Goal: Task Accomplishment & Management: Use online tool/utility

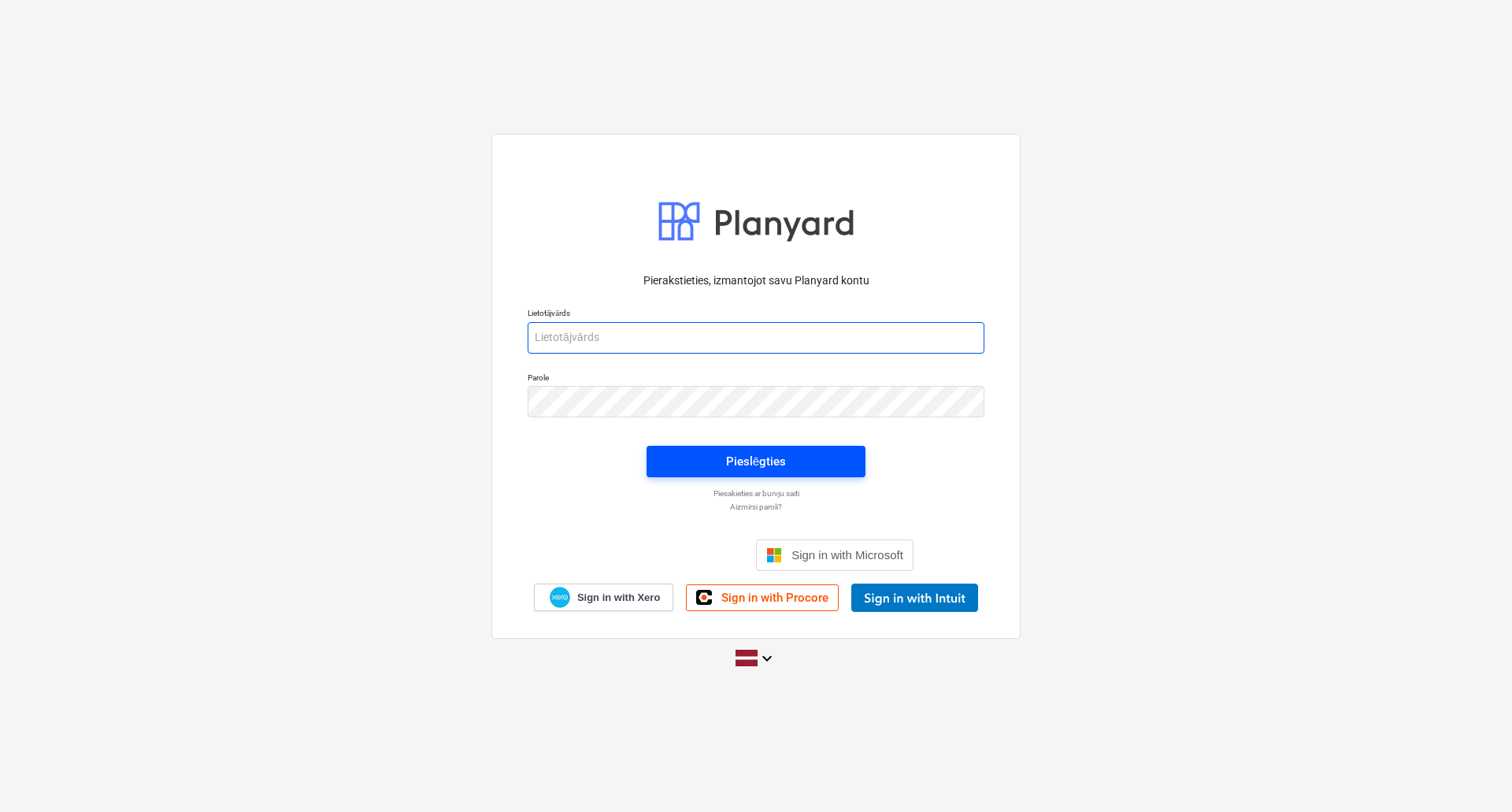
type input "[PERSON_NAME][EMAIL_ADDRESS][DOMAIN_NAME]"
click at [753, 467] on div "Pieslēgties" at bounding box center [756, 461] width 60 height 20
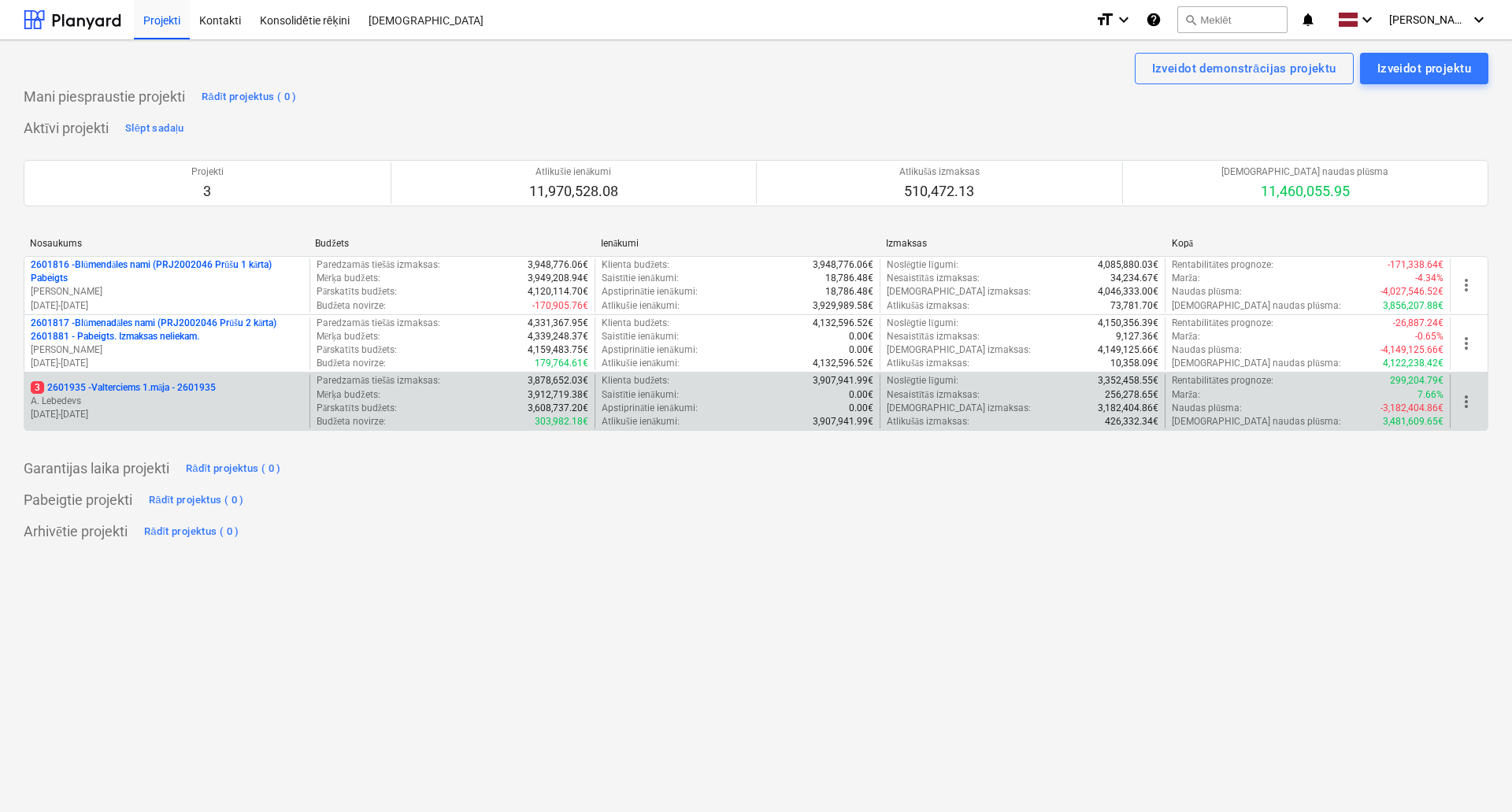
click at [140, 396] on p "A. Lebedevs" at bounding box center [167, 401] width 273 height 13
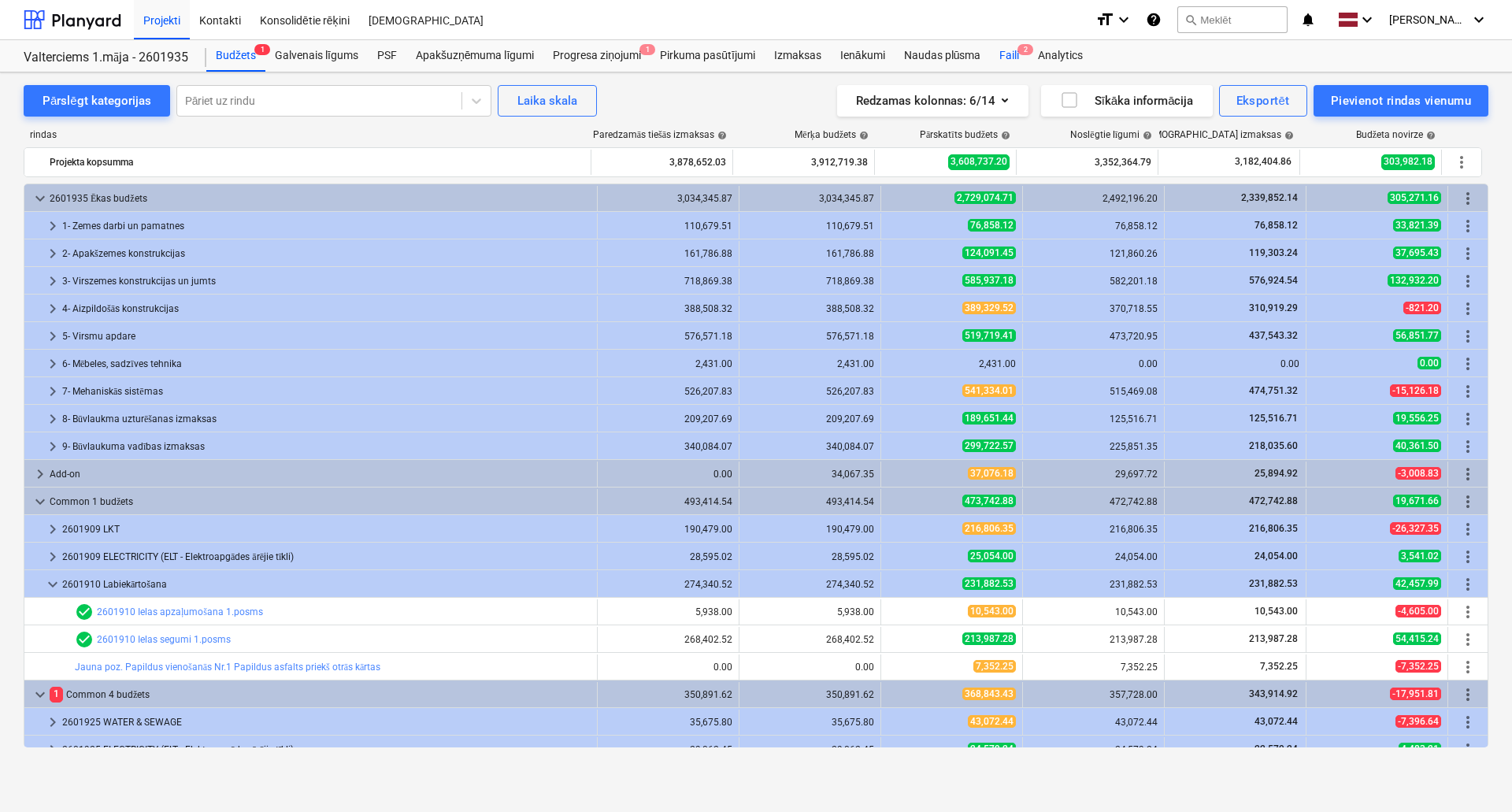
click at [1002, 54] on div "Faili 2" at bounding box center [1009, 56] width 38 height 32
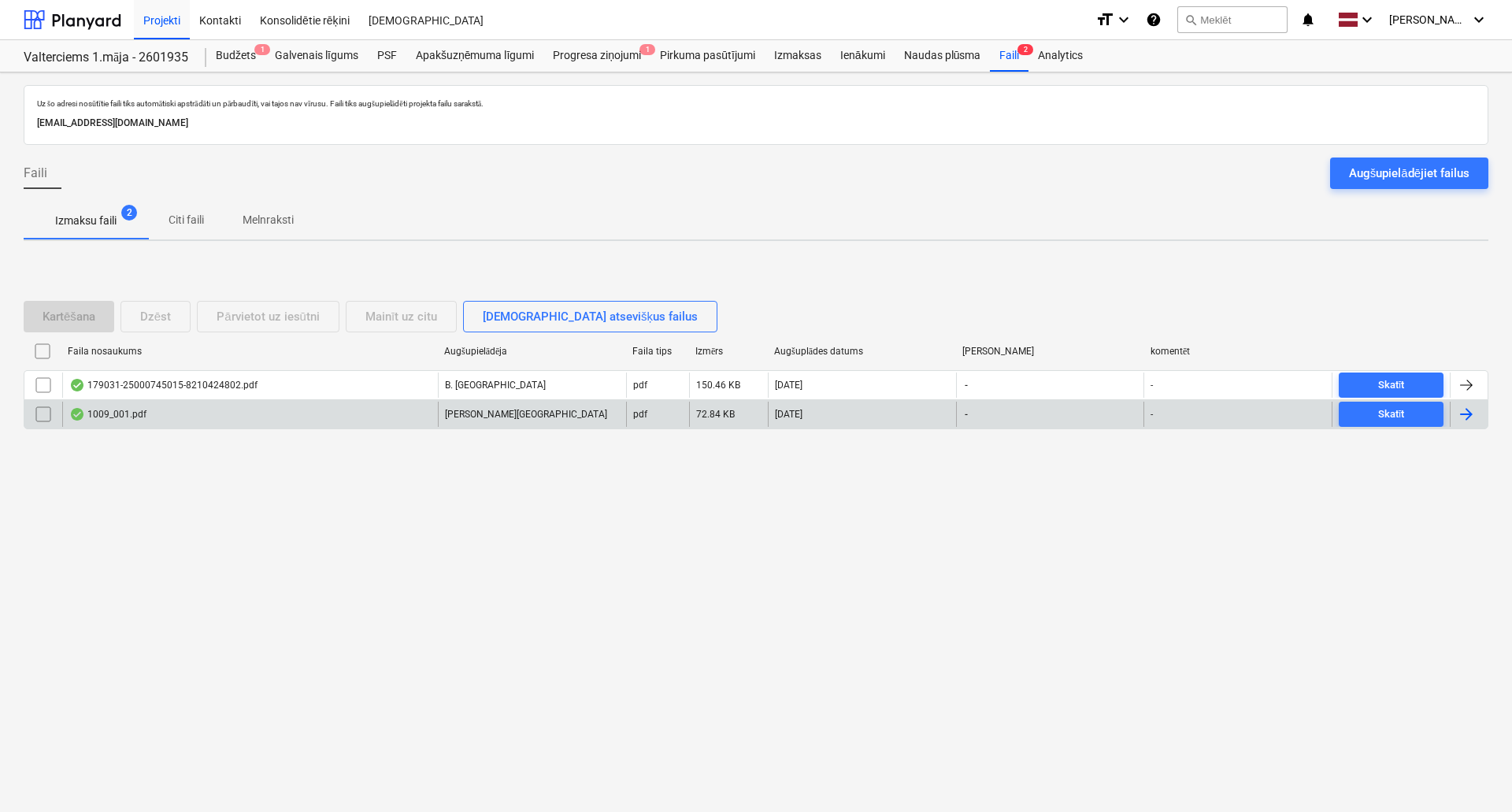
click at [149, 408] on div "1009_001.pdf" at bounding box center [250, 414] width 376 height 25
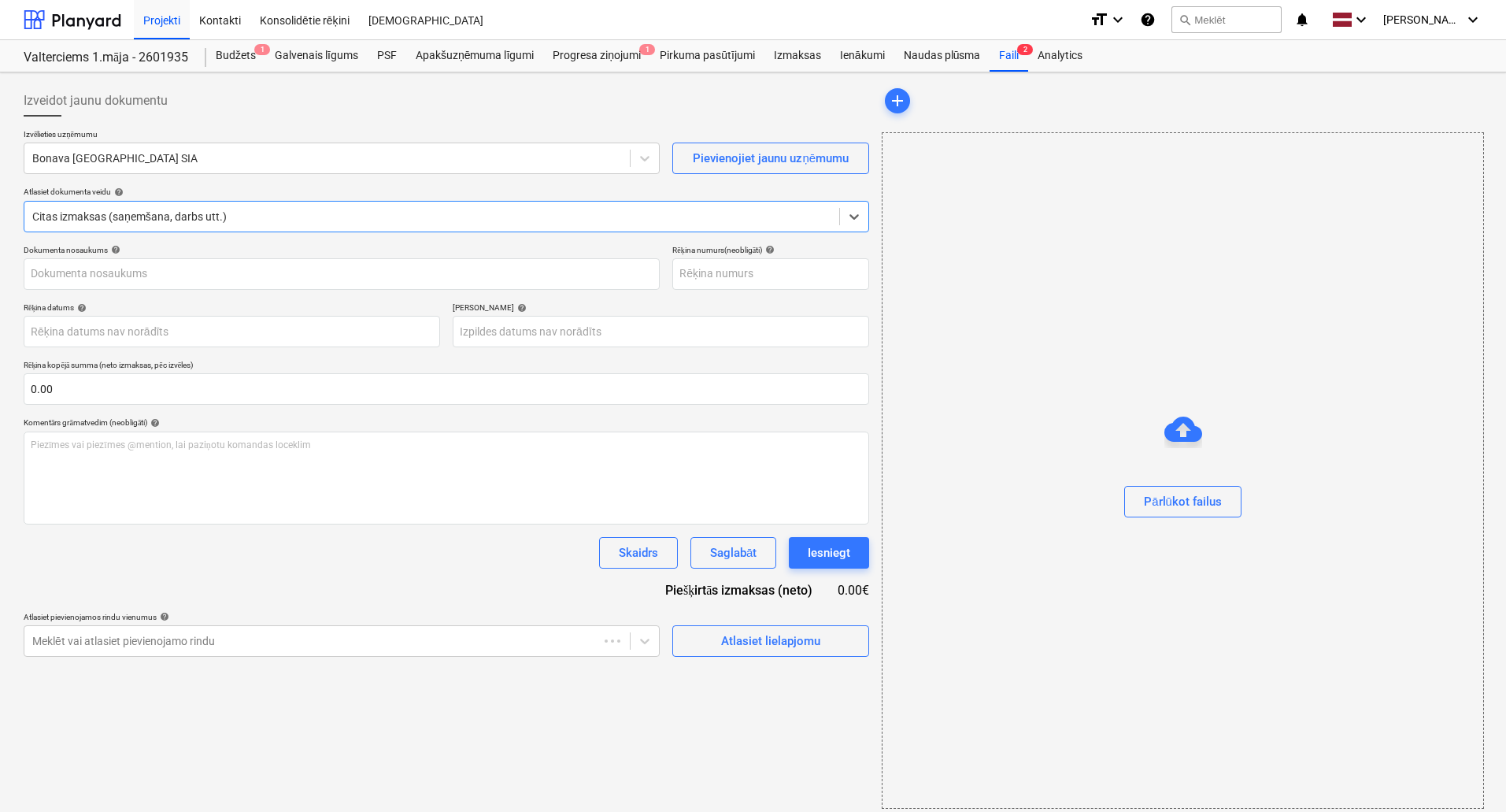
type input "25000745015"
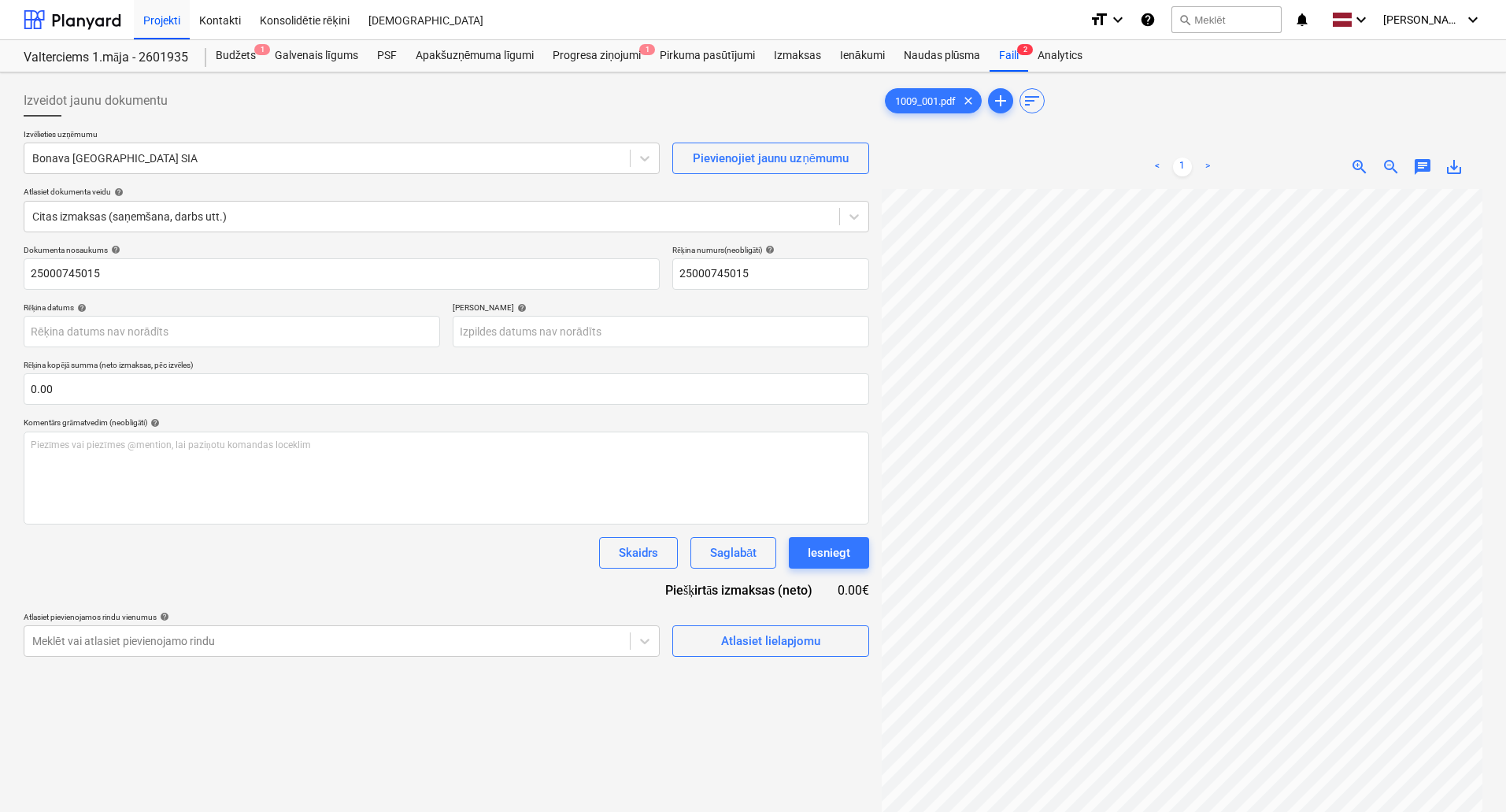
scroll to position [77, 110]
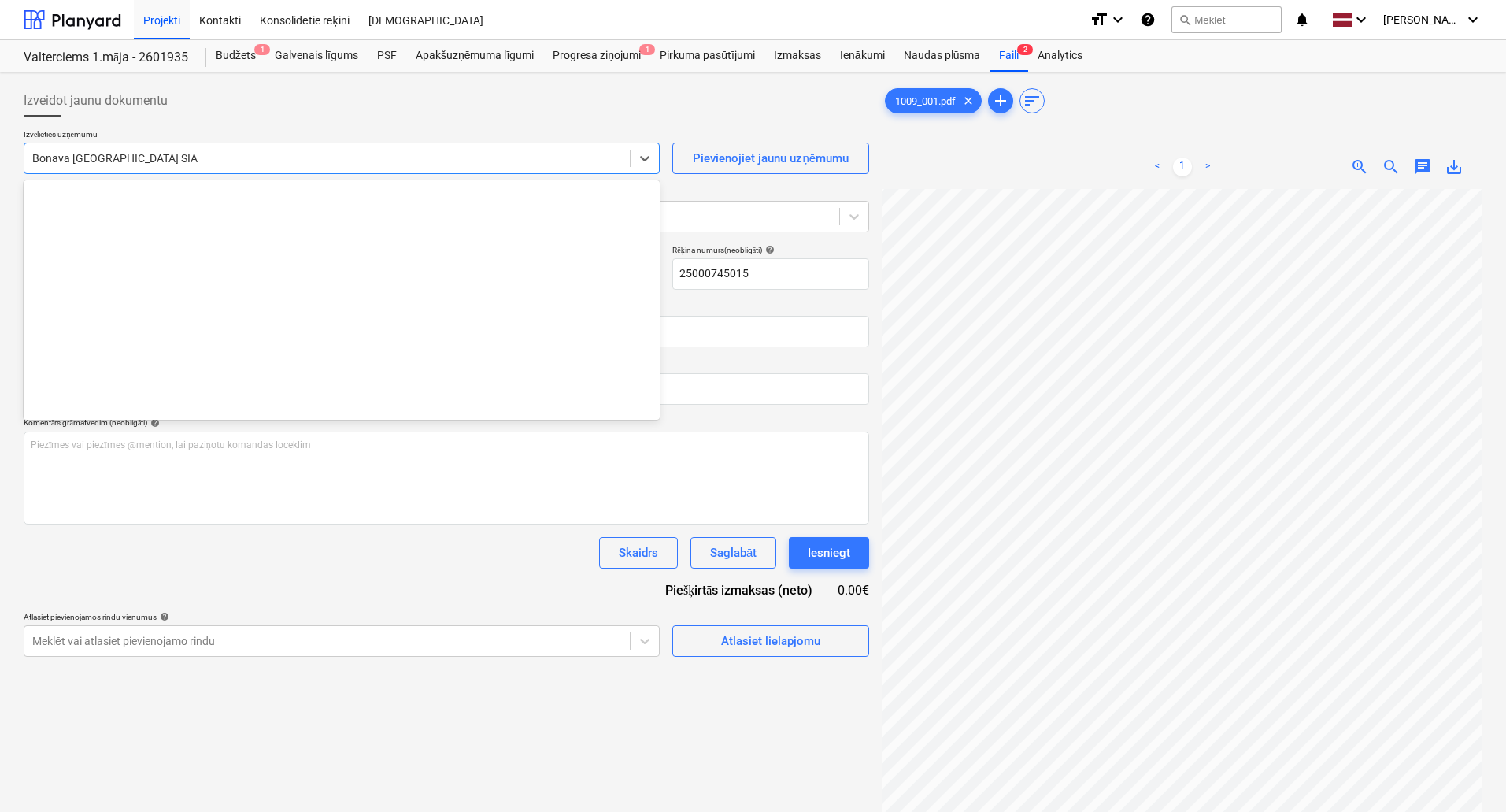
click at [92, 156] on div at bounding box center [327, 158] width 590 height 16
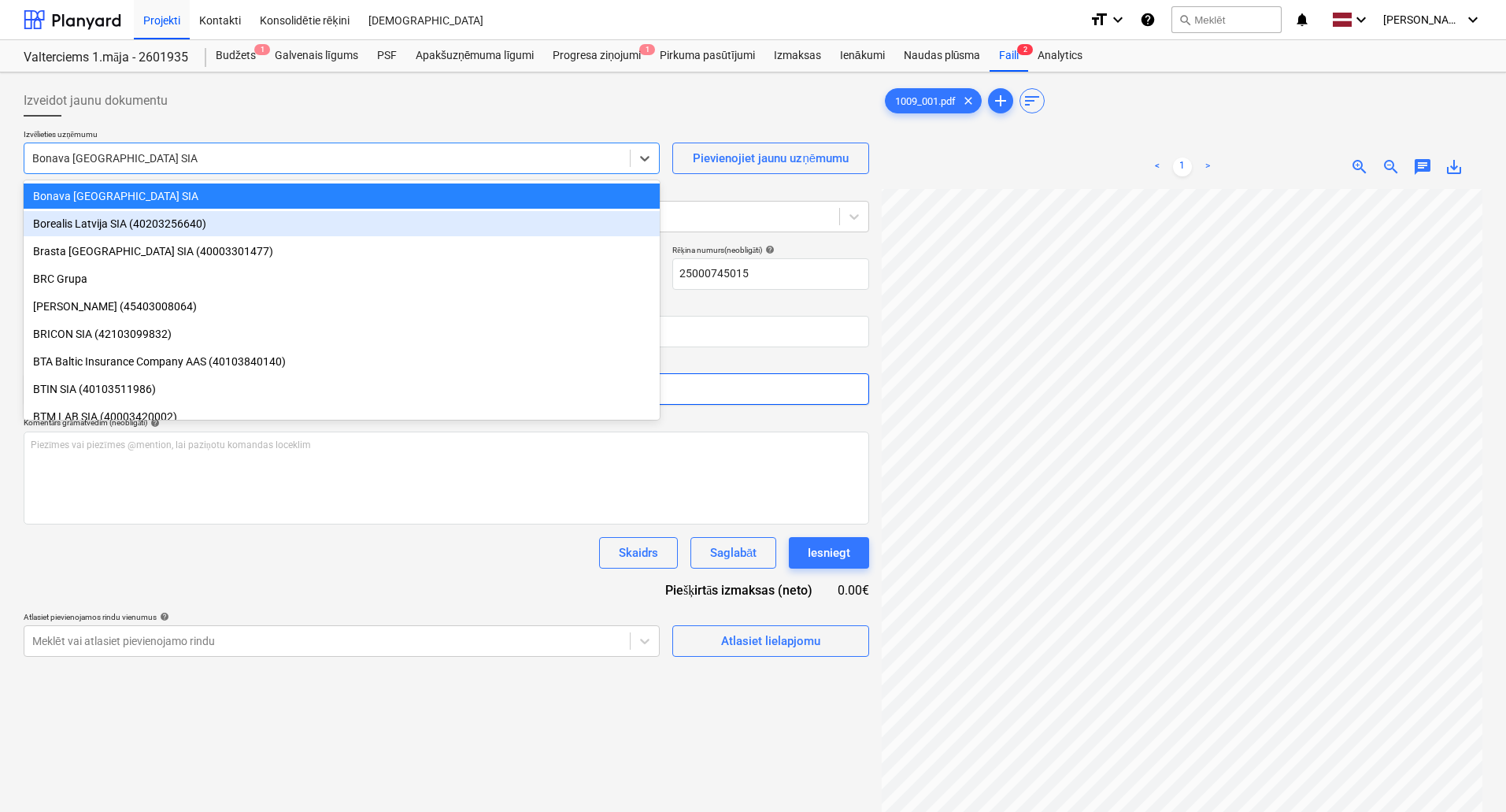
scroll to position [0, 0]
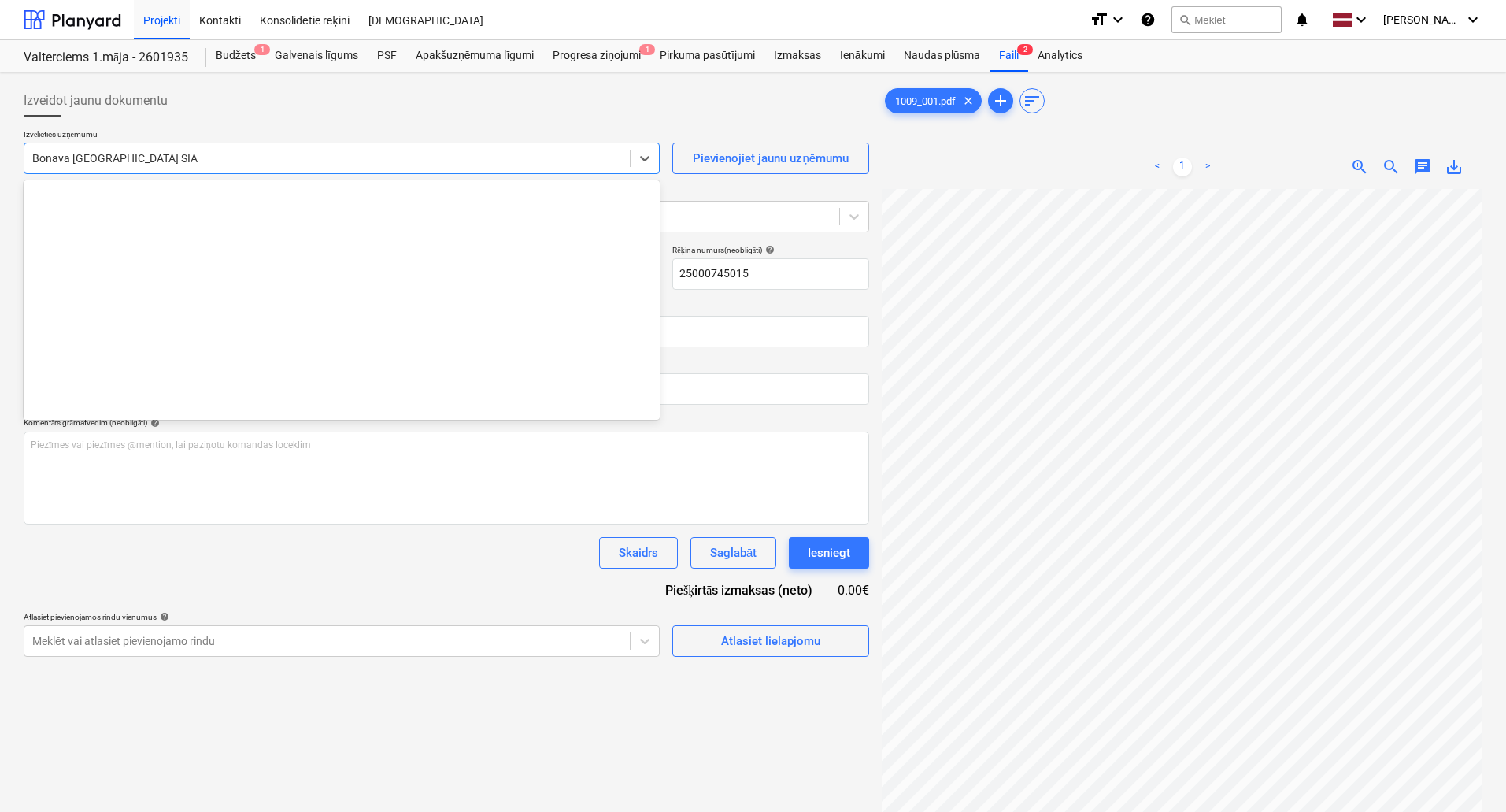
click at [156, 162] on div at bounding box center [327, 158] width 590 height 16
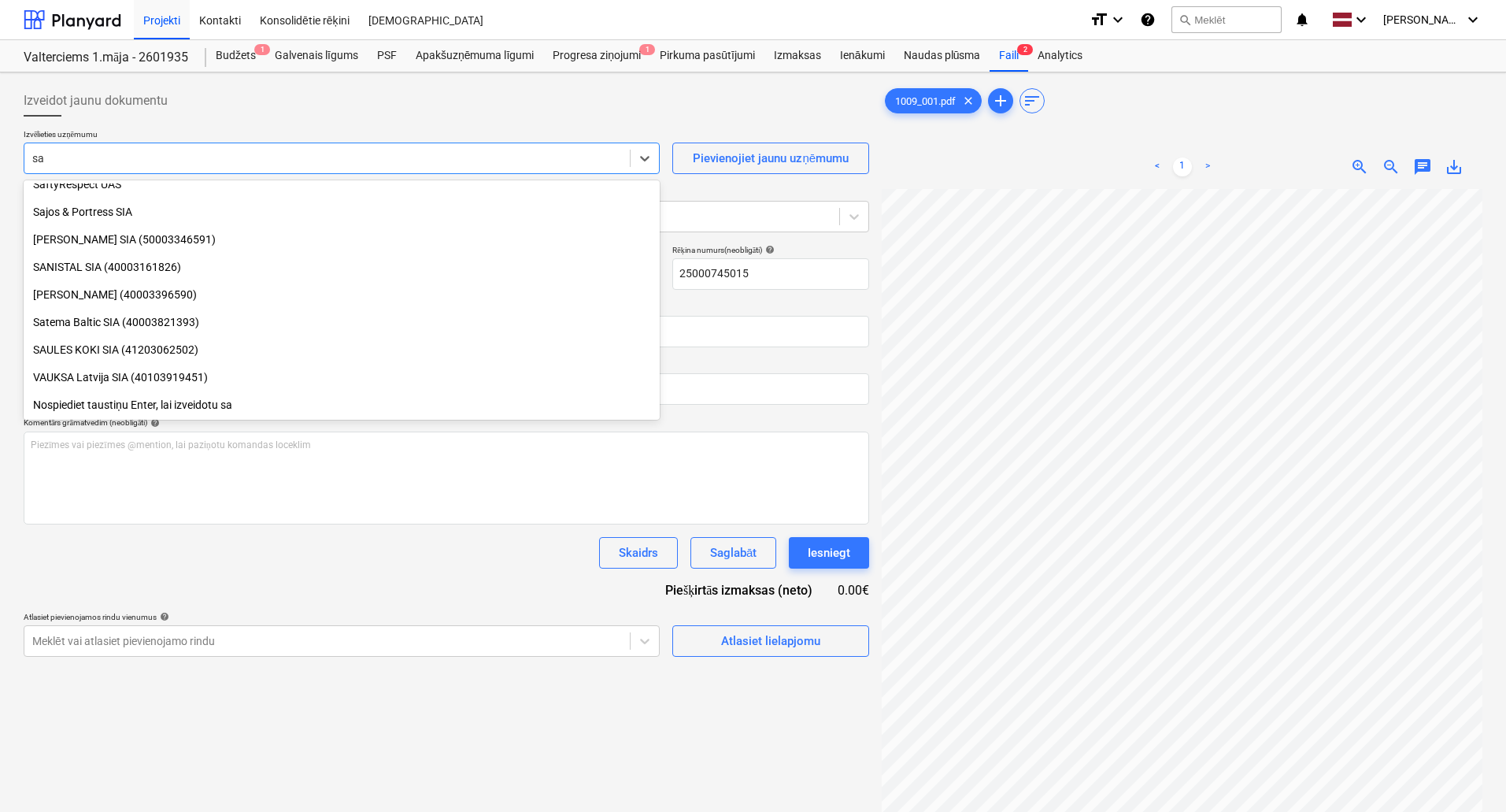
scroll to position [591, 0]
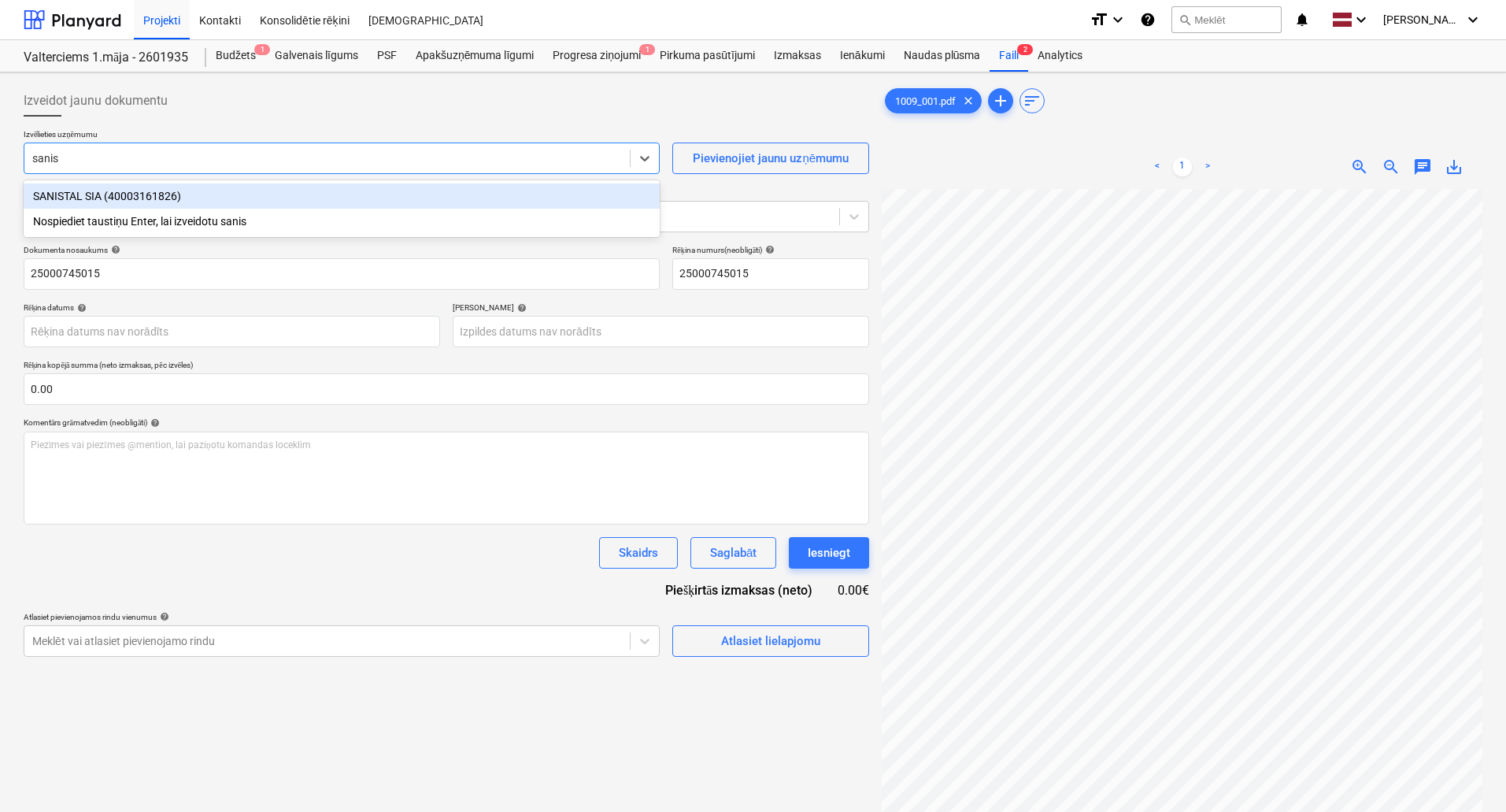
type input "[DEMOGRAPHIC_DATA]"
click at [132, 201] on div "SANISTAL SIA (40003161826)" at bounding box center [341, 195] width 636 height 25
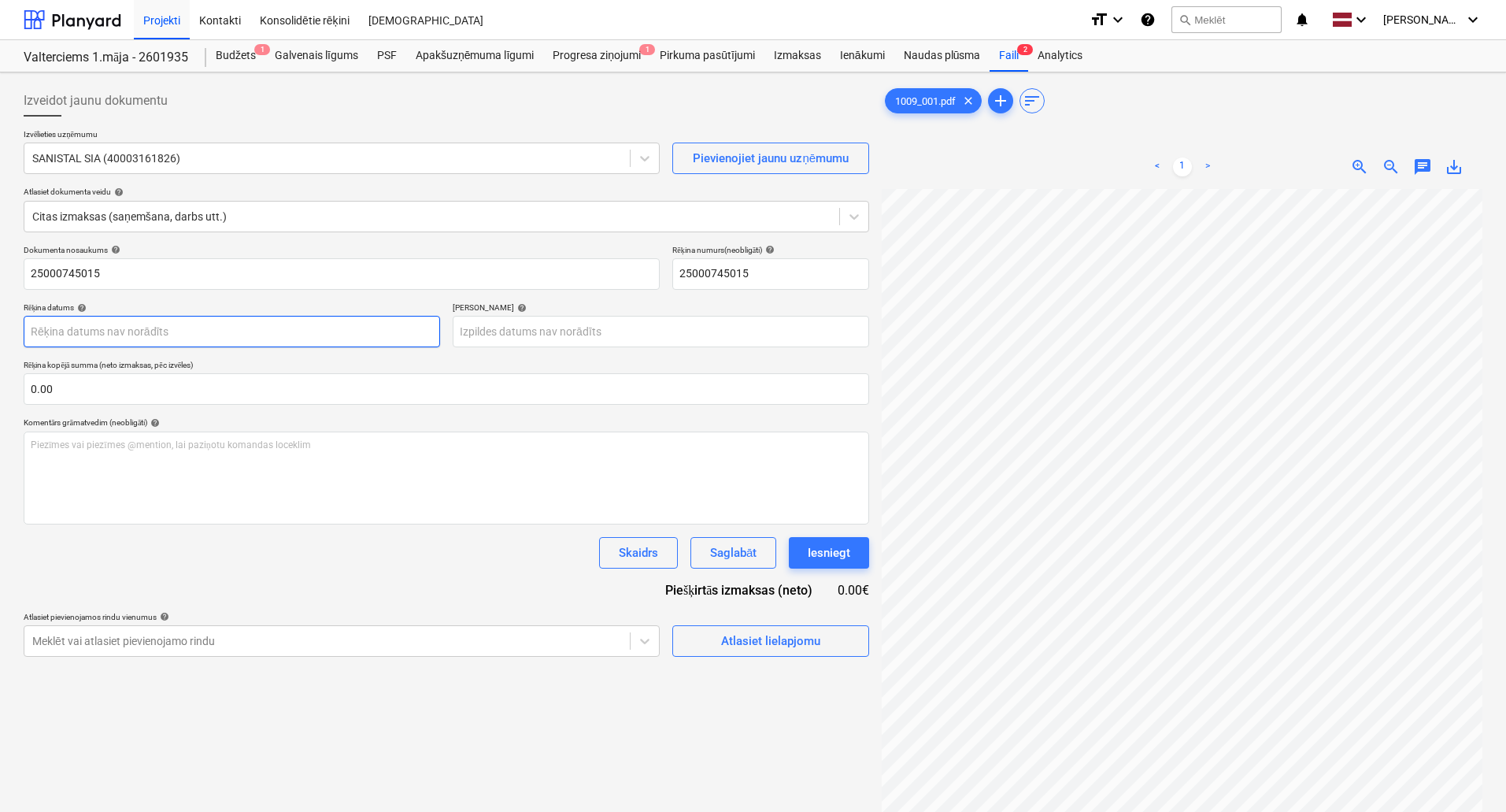
click at [98, 326] on body "Projekti Kontakti Konsolidētie rēķini Iesūtne format_size keyboard_arrow_down h…" at bounding box center [753, 406] width 1506 height 812
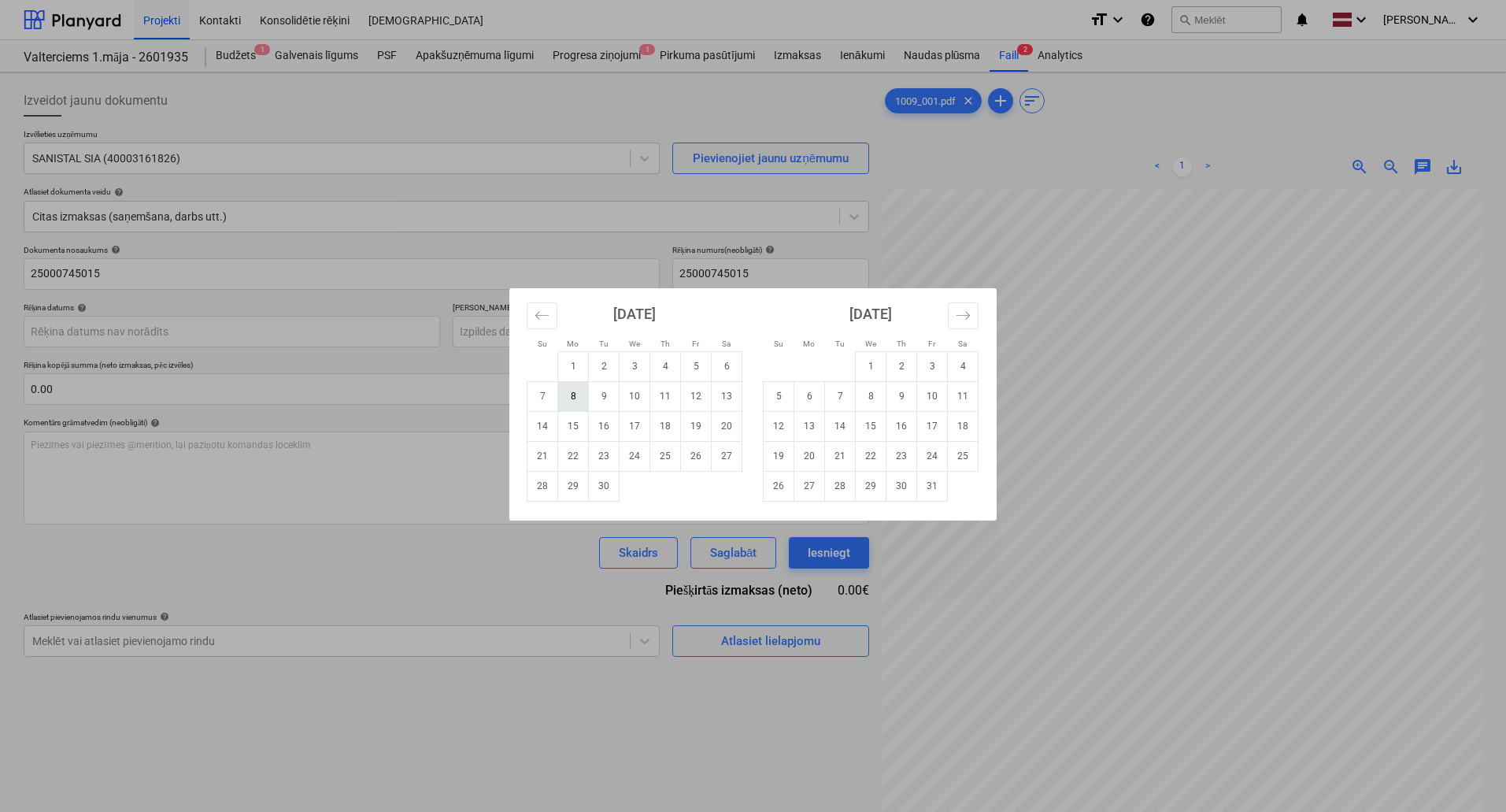
click at [566, 395] on td "8" at bounding box center [573, 396] width 31 height 30
type input "[DATE]"
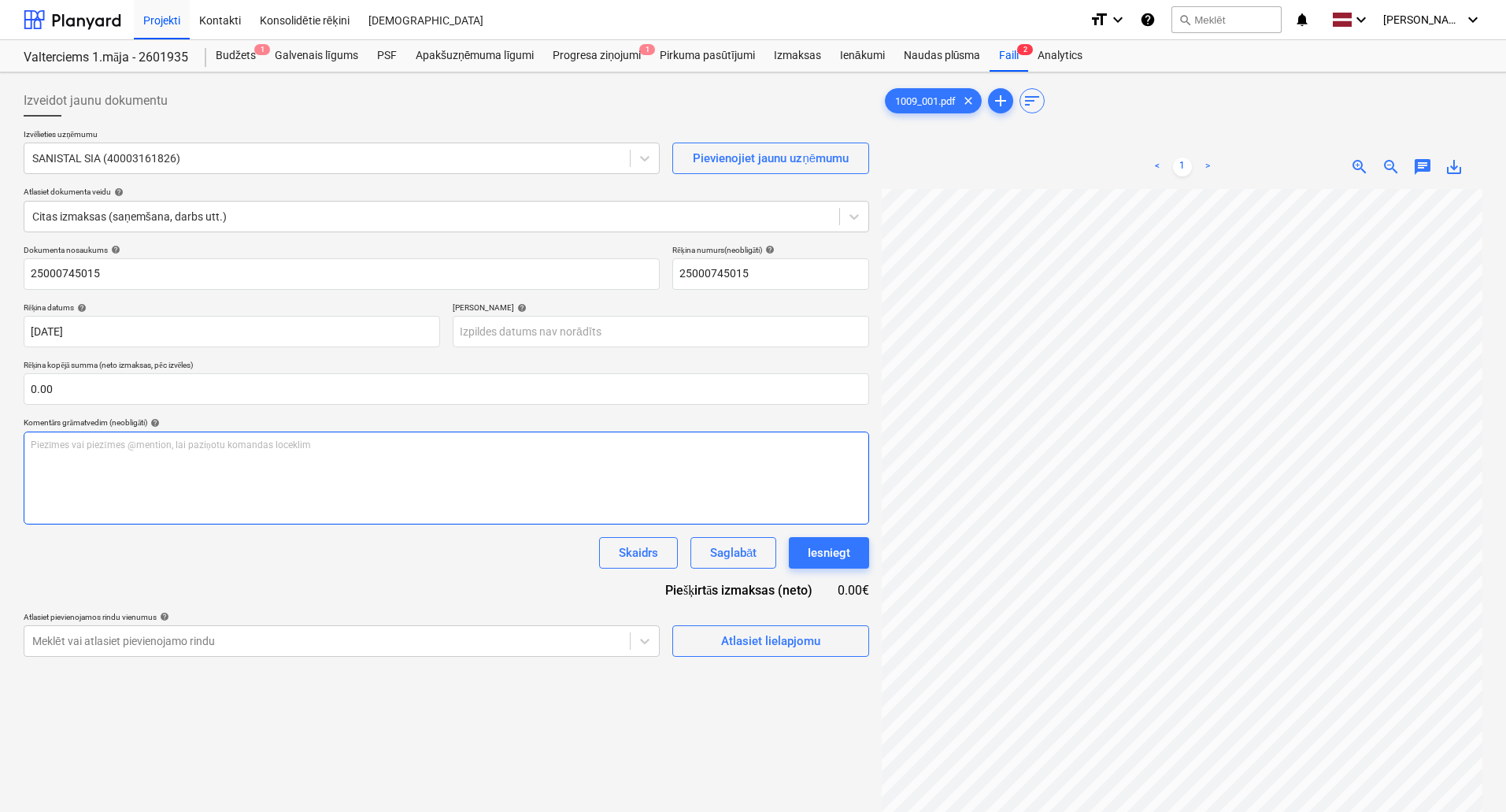
scroll to position [87, 3]
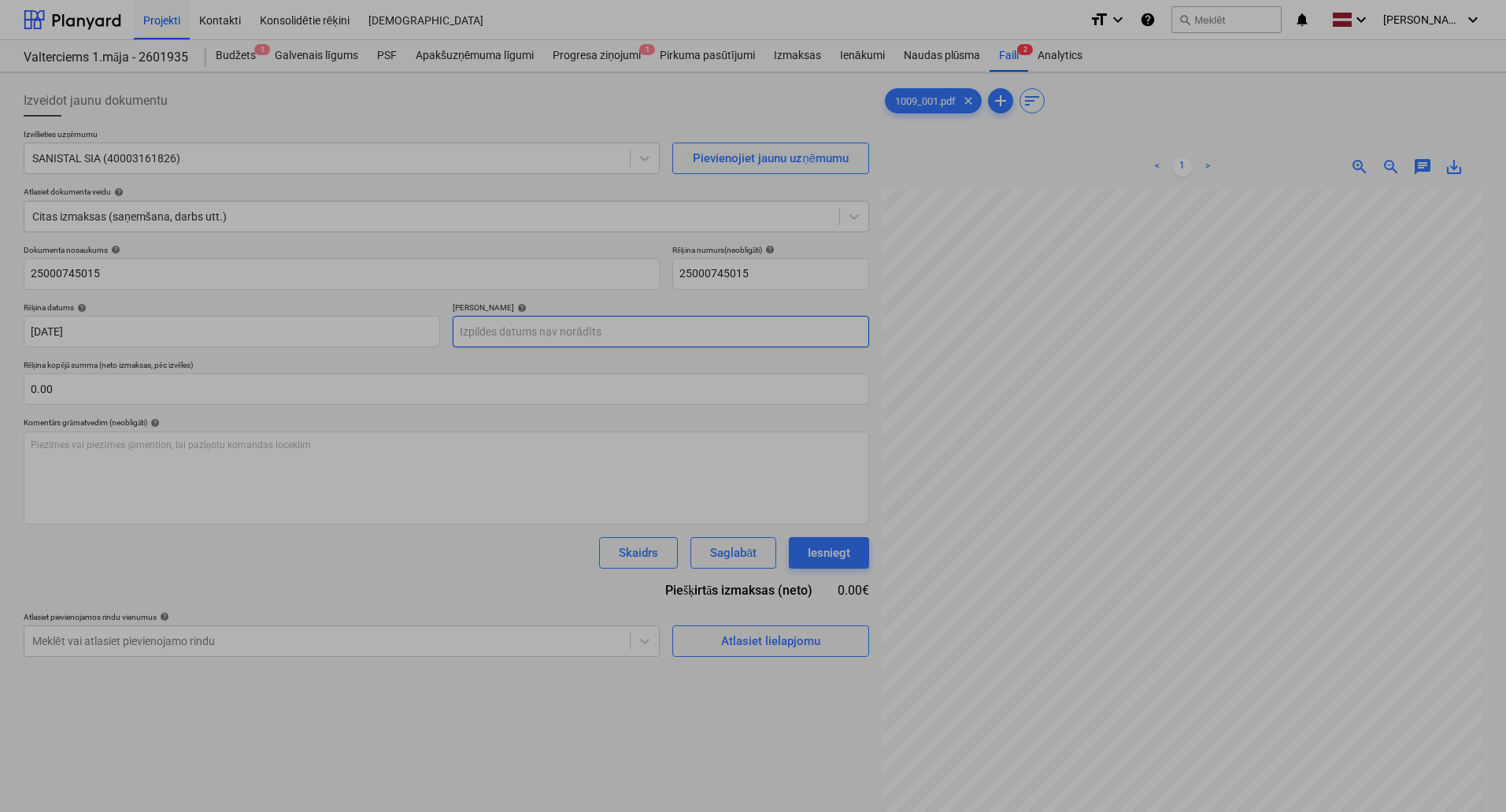
click at [495, 330] on body "Projekti Kontakti Konsolidētie rēķini Iesūtne format_size keyboard_arrow_down h…" at bounding box center [753, 406] width 1506 height 812
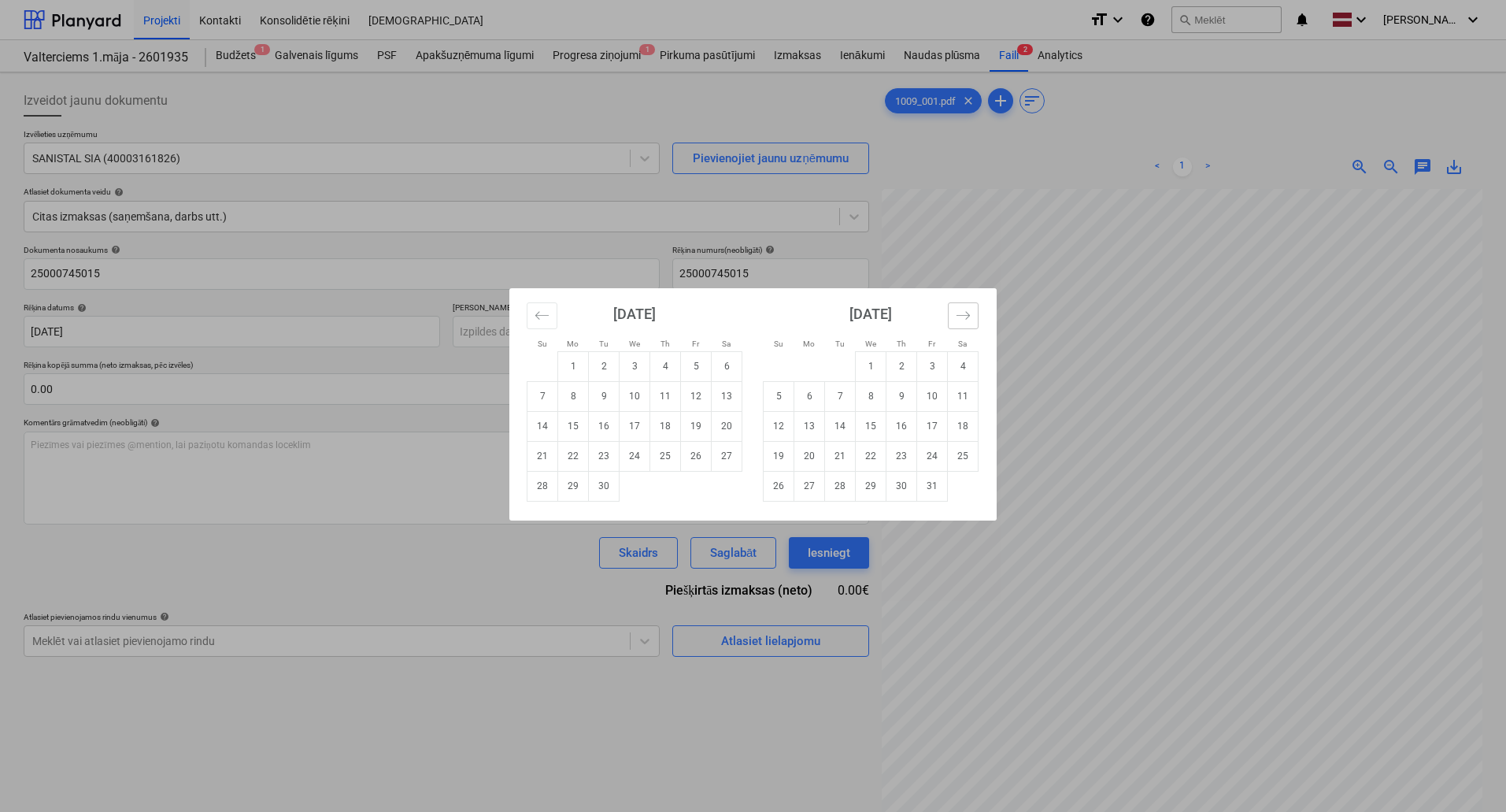
click at [964, 308] on icon "Move forward to switch to the next month." at bounding box center [964, 315] width 15 height 15
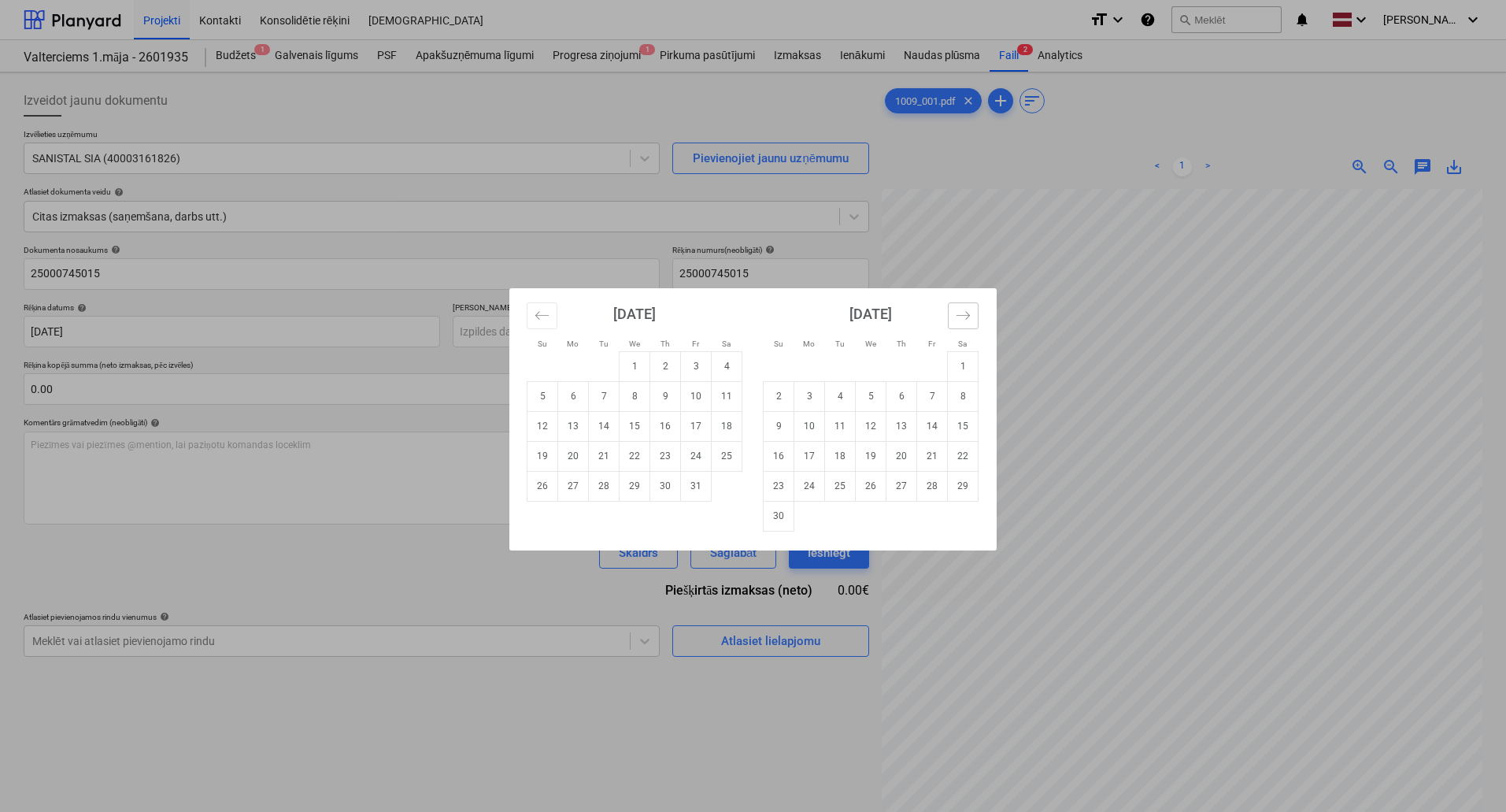
click at [956, 310] on icon "Move forward to switch to the next month." at bounding box center [964, 315] width 15 height 15
click at [695, 396] on td "7" at bounding box center [696, 396] width 31 height 30
type input "[DATE]"
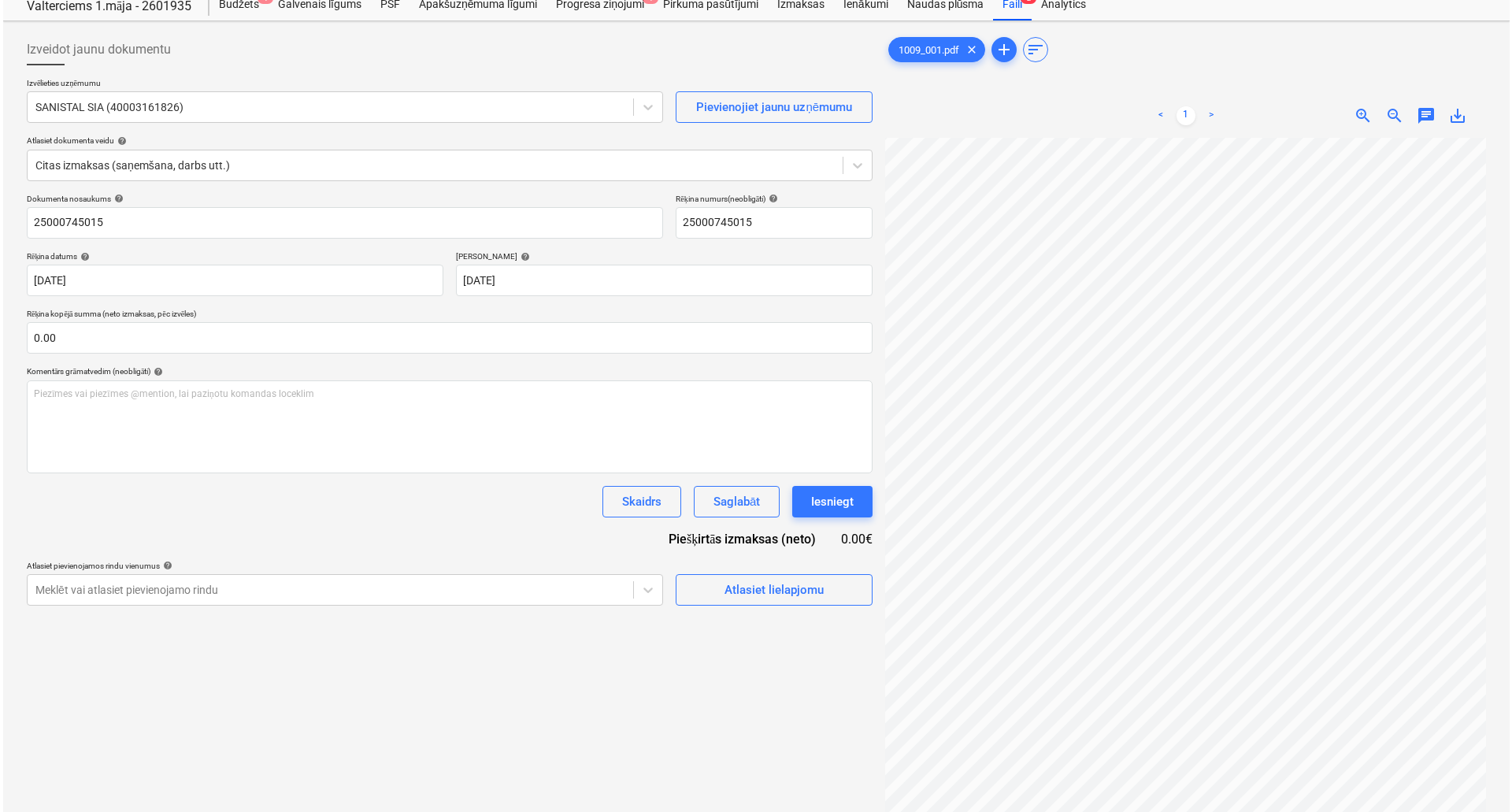
scroll to position [79, 0]
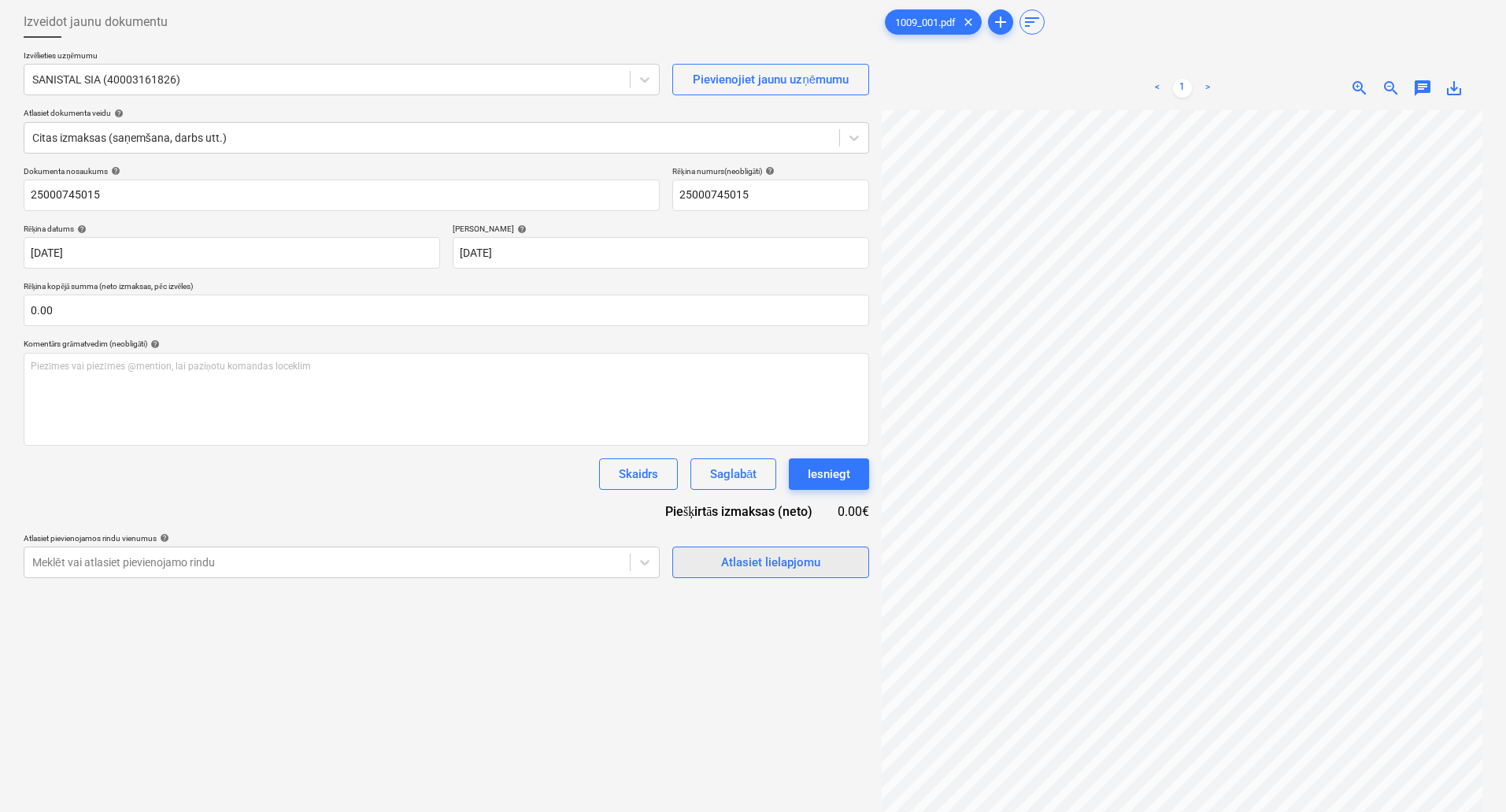
click at [788, 566] on div "Atlasiet lielapjomu" at bounding box center [770, 562] width 100 height 20
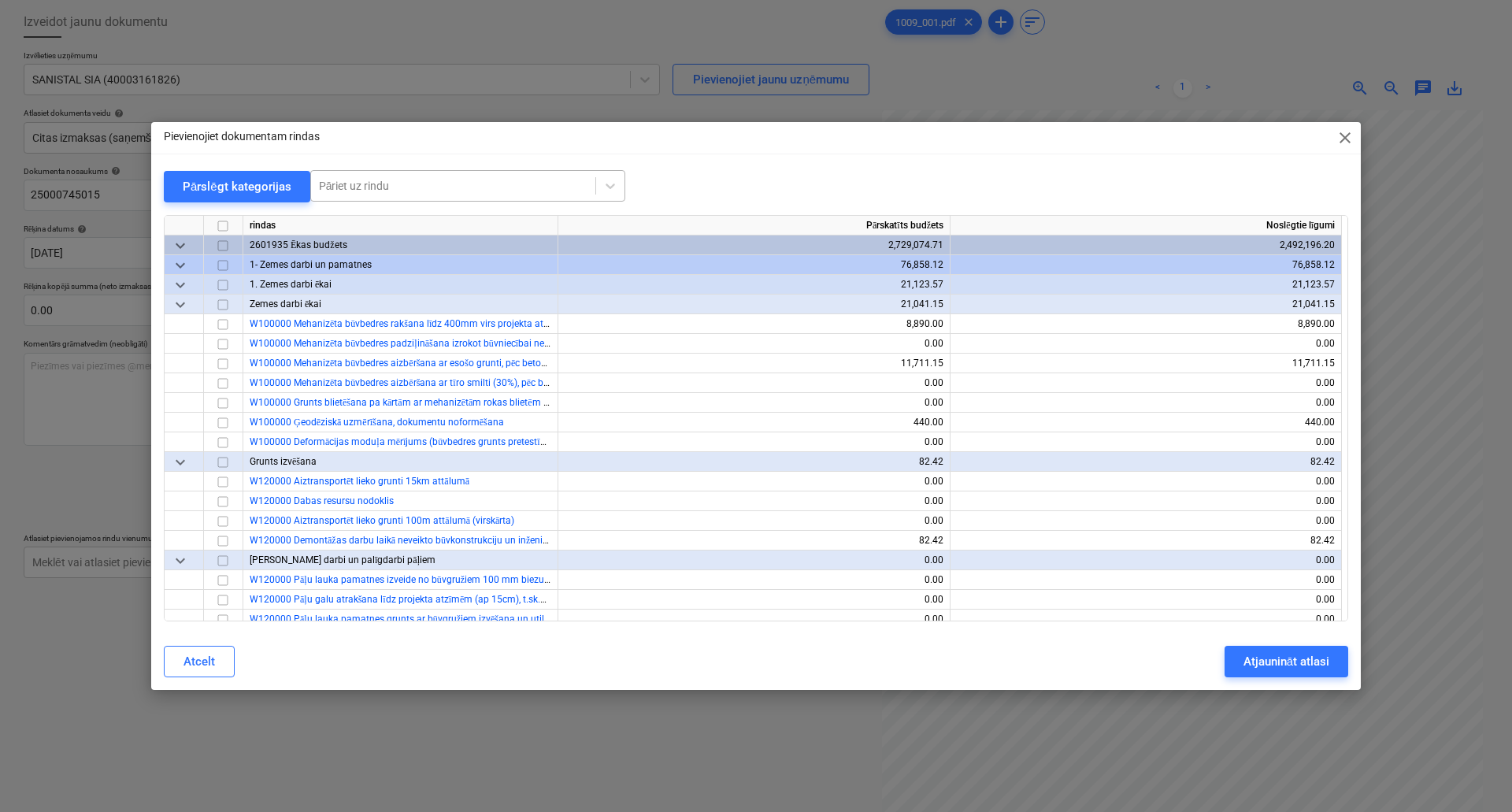
click at [395, 184] on div at bounding box center [453, 185] width 269 height 16
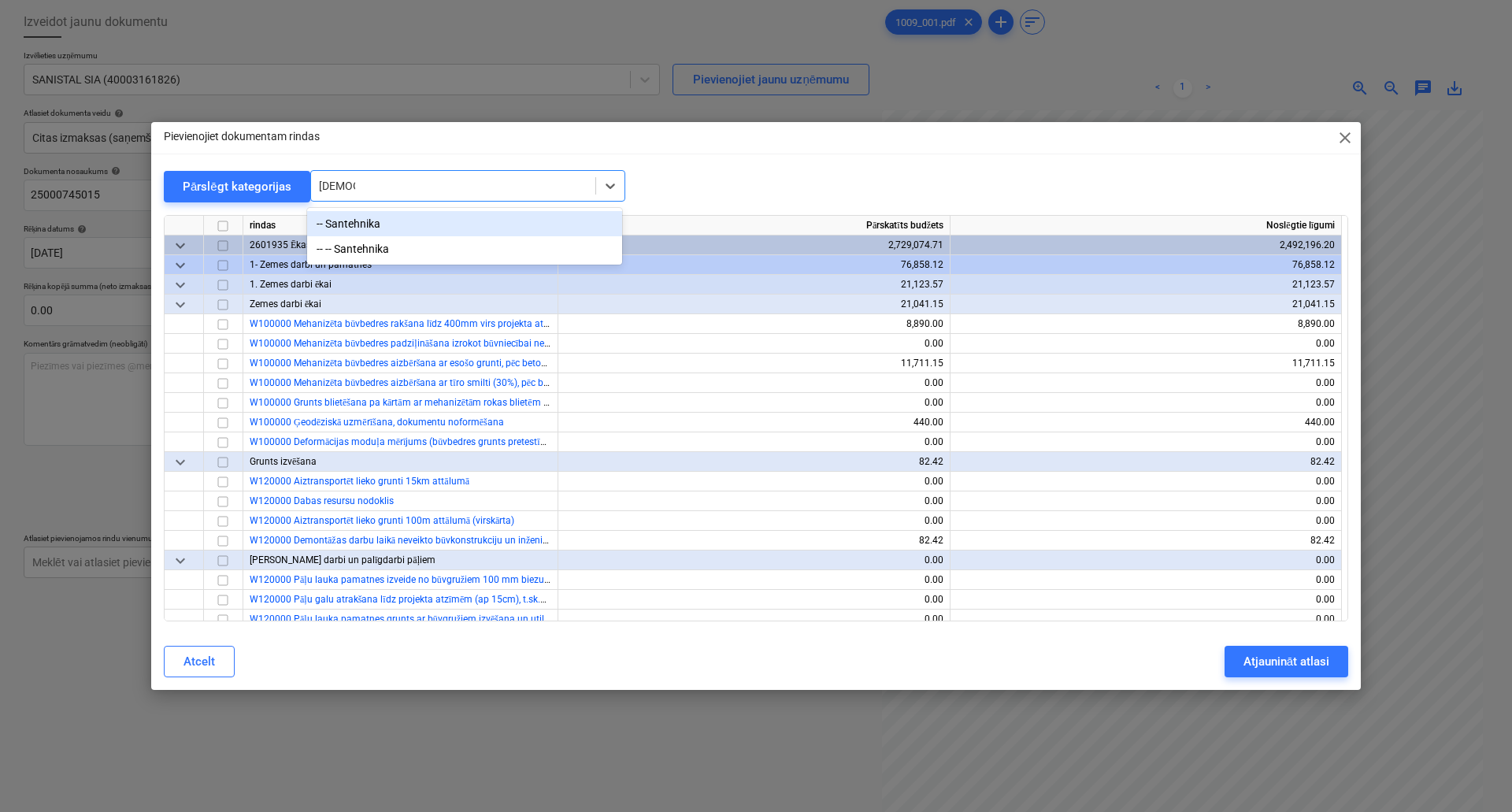
type input "santehn"
click at [387, 225] on div "-- Santehnika" at bounding box center [464, 223] width 315 height 25
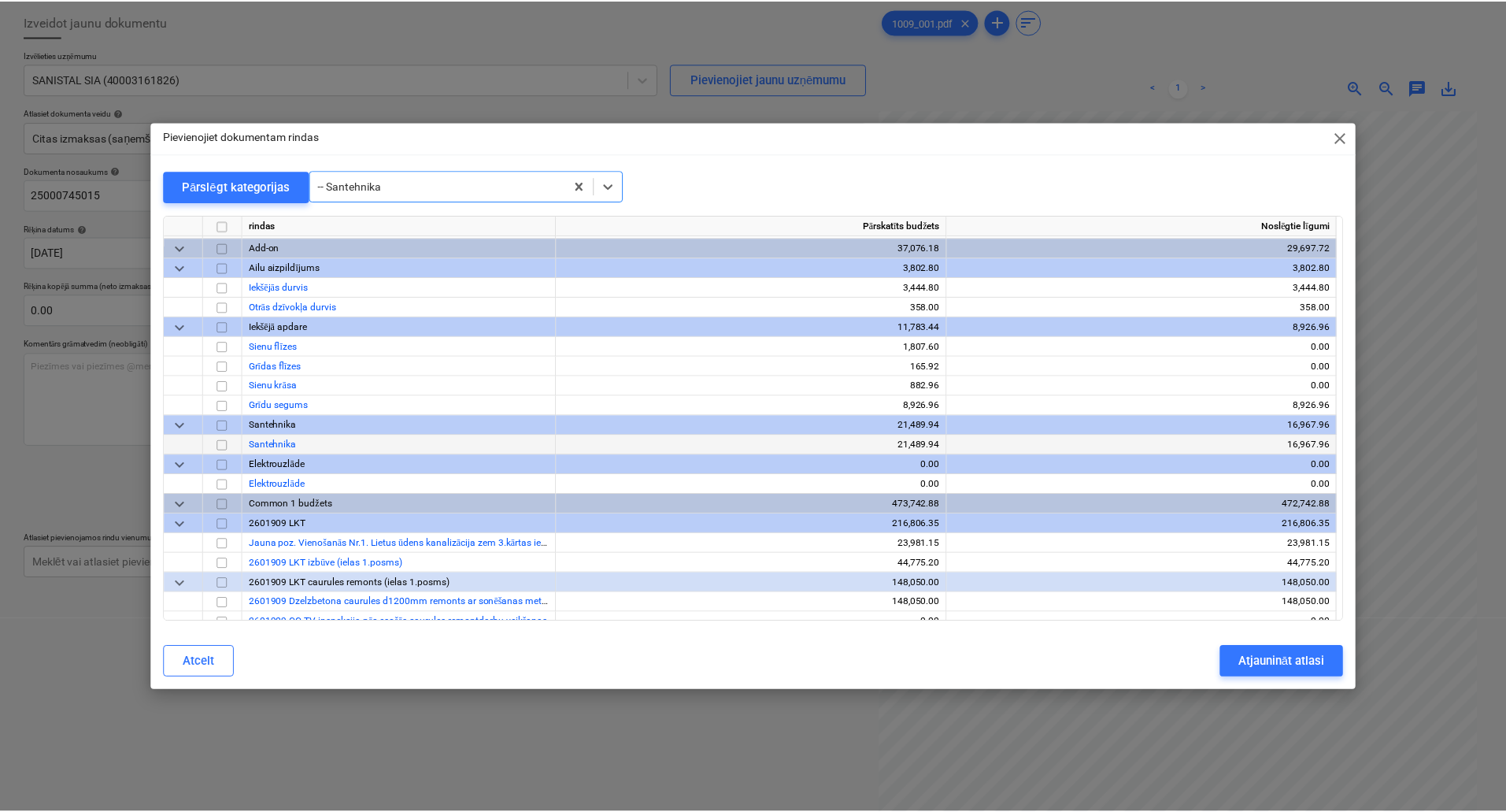
scroll to position [14643, 0]
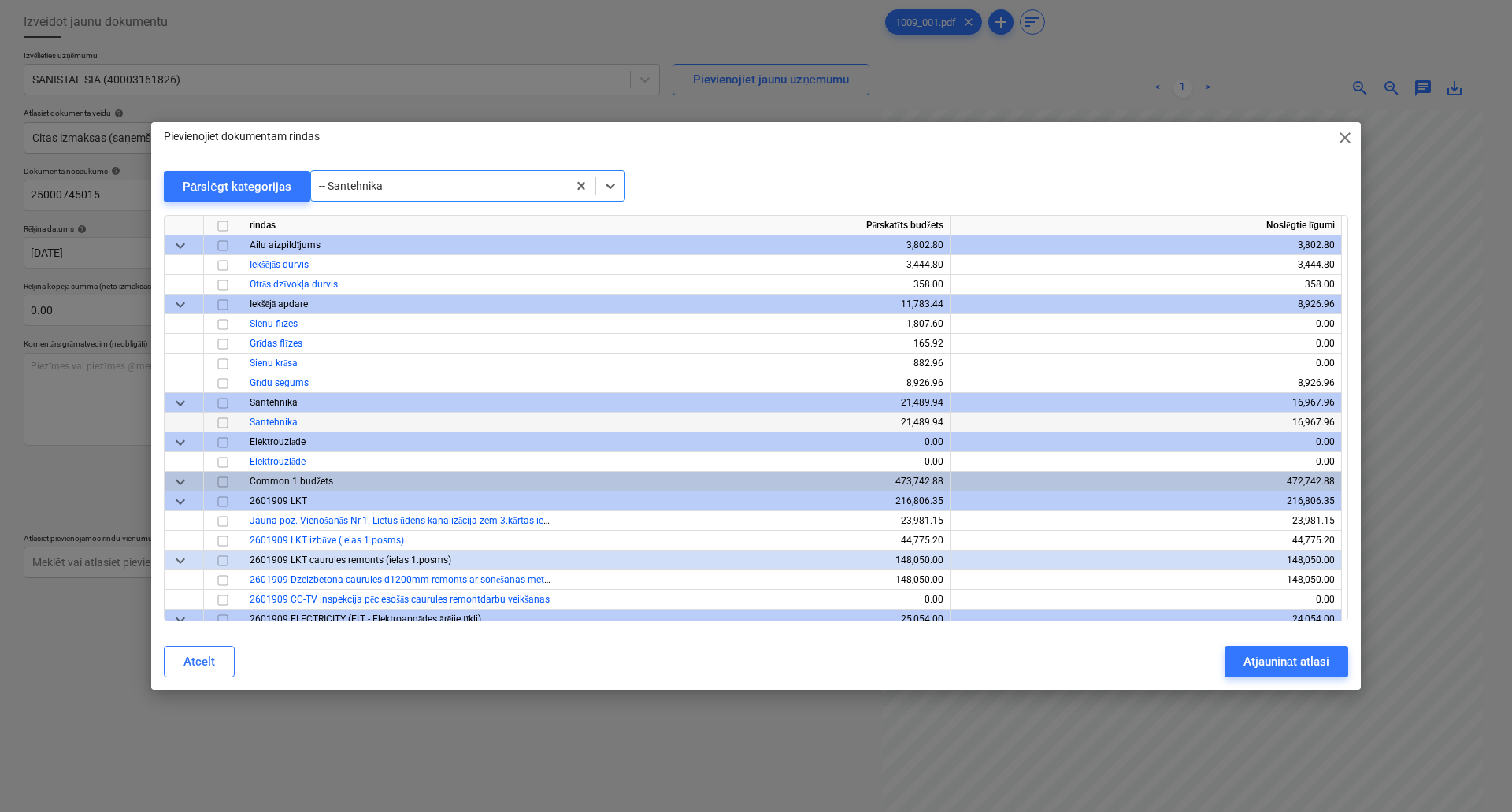
click at [225, 419] on input "checkbox" at bounding box center [222, 422] width 19 height 19
click at [1287, 655] on div "Atjaunināt atlasi" at bounding box center [1286, 661] width 86 height 20
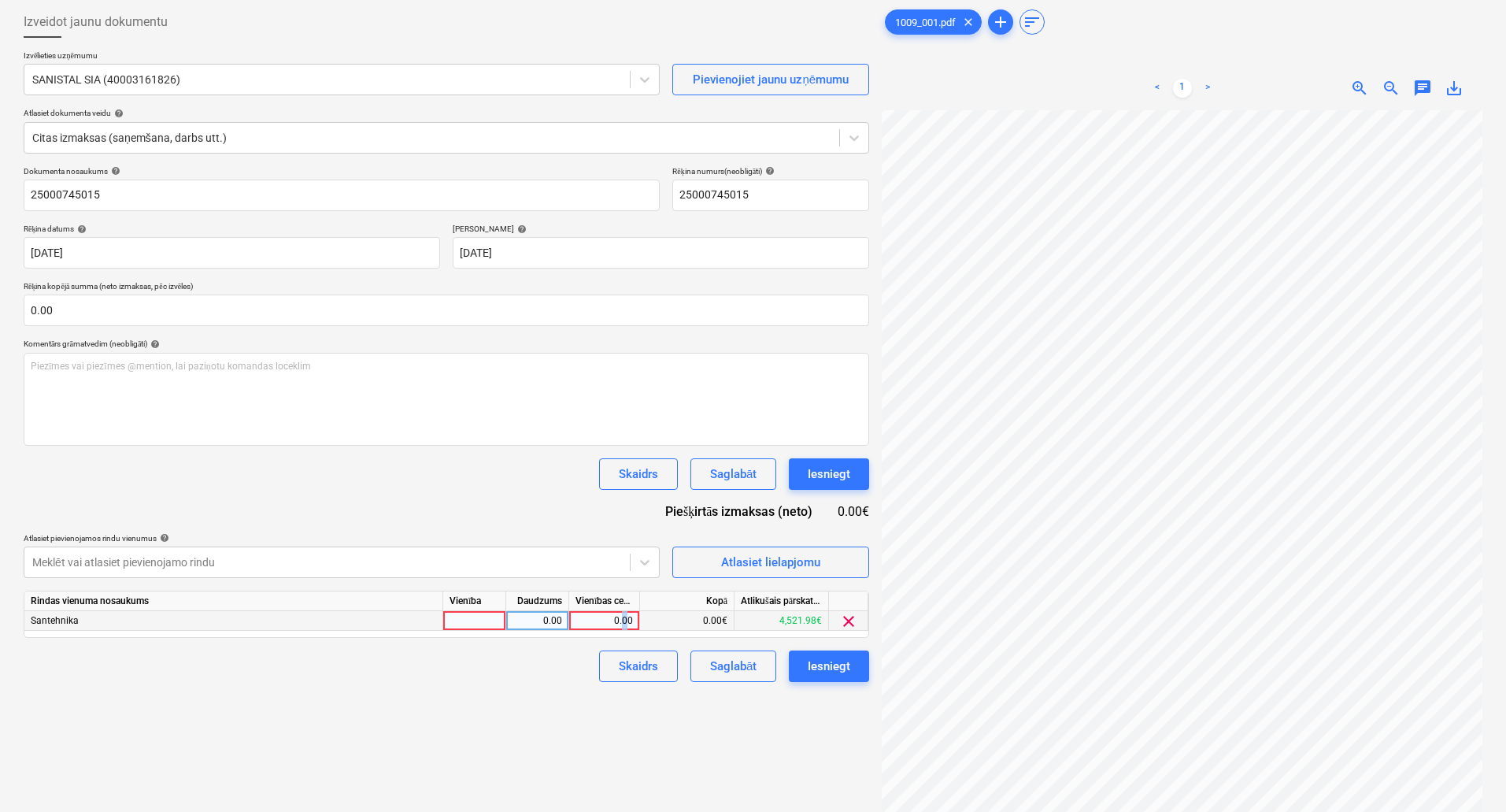
click at [625, 628] on div "0.00" at bounding box center [605, 620] width 58 height 20
click at [594, 618] on div "0.00" at bounding box center [605, 620] width 58 height 20
type input "39"
click at [540, 682] on div "Skaidrs Saglabāt Iesniegt" at bounding box center [446, 666] width 846 height 32
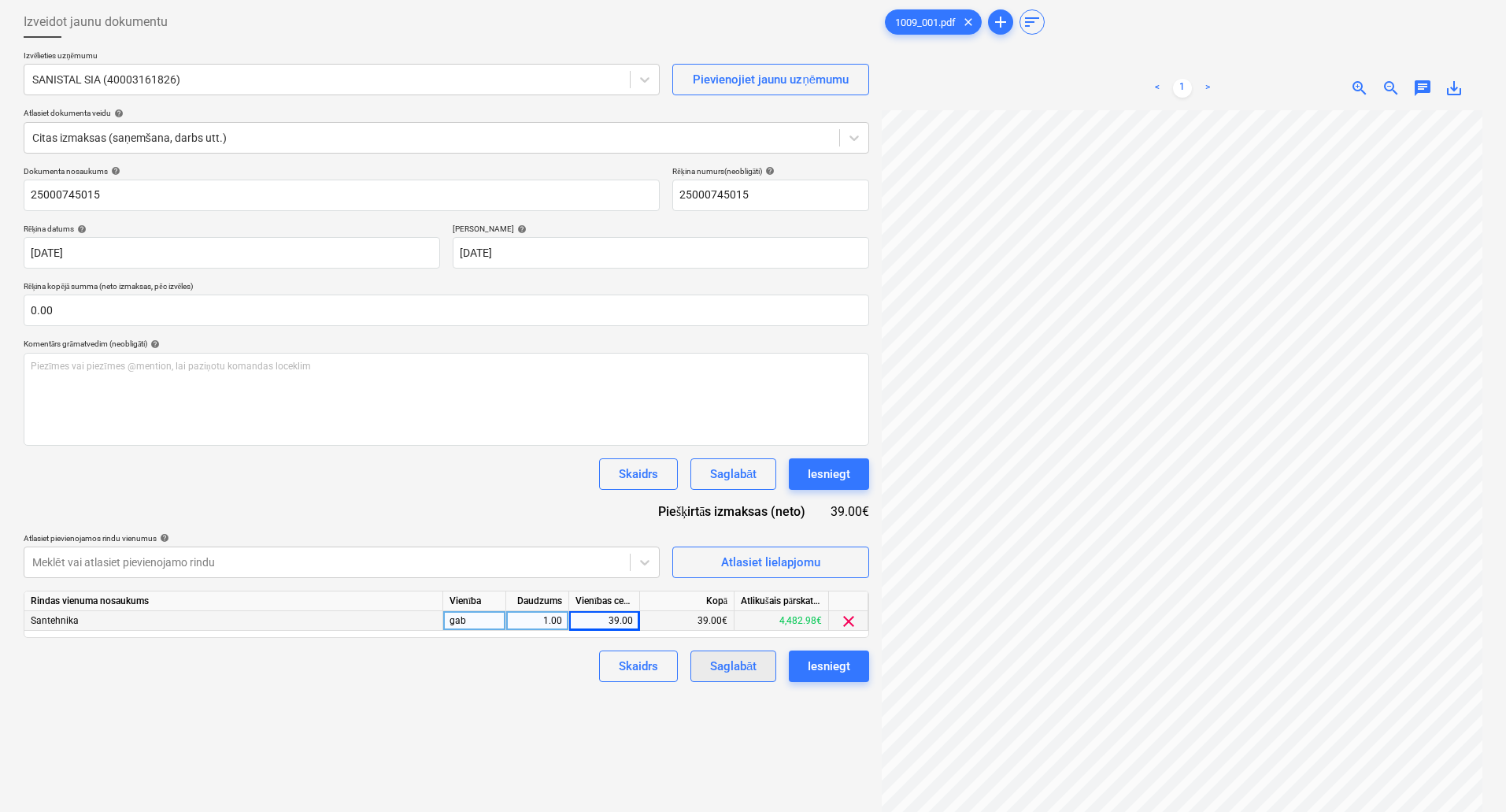
click at [748, 674] on div "Saglabāt" at bounding box center [733, 666] width 47 height 20
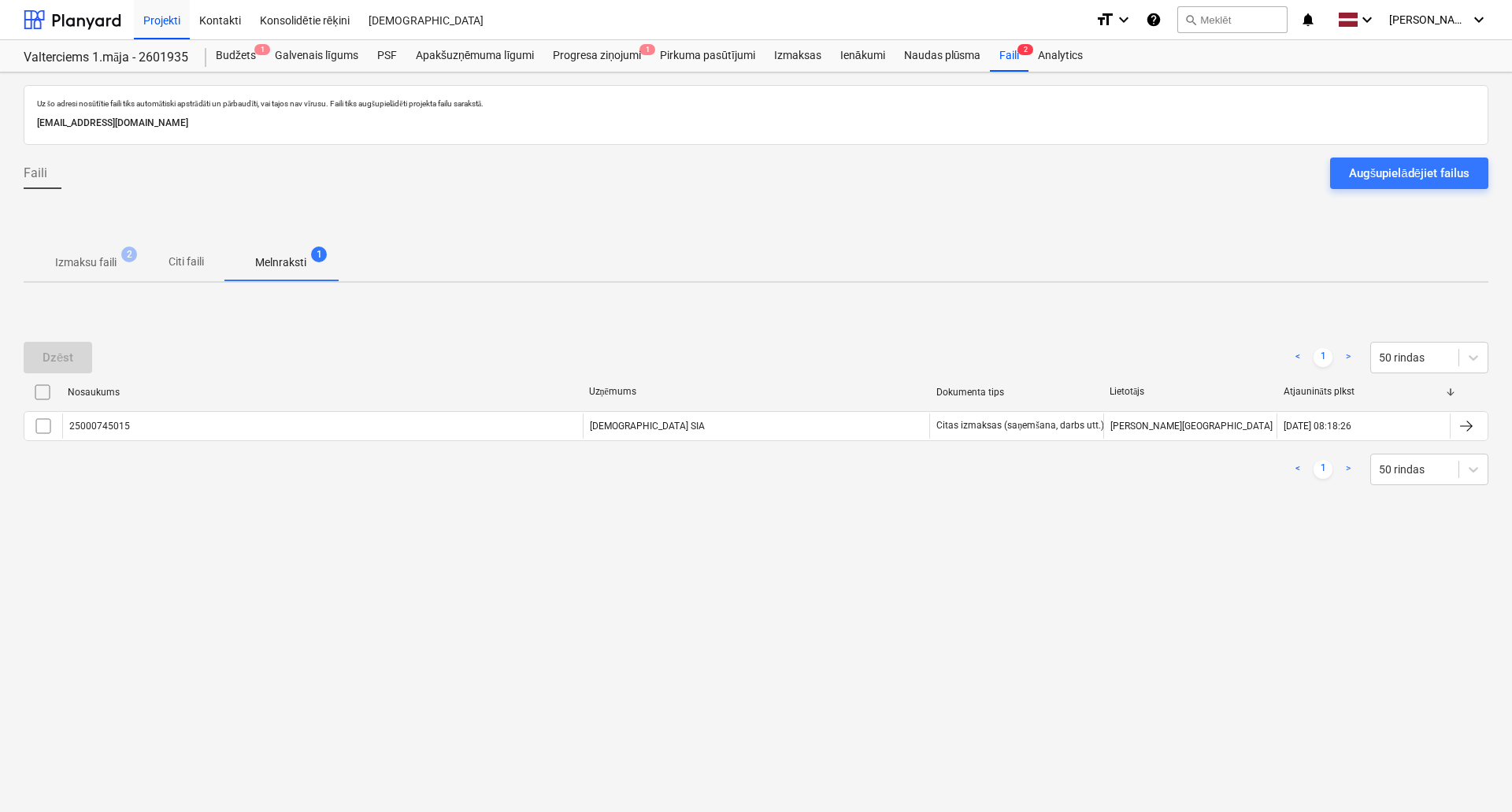
click at [79, 259] on p "Izmaksu faili" at bounding box center [86, 262] width 61 height 17
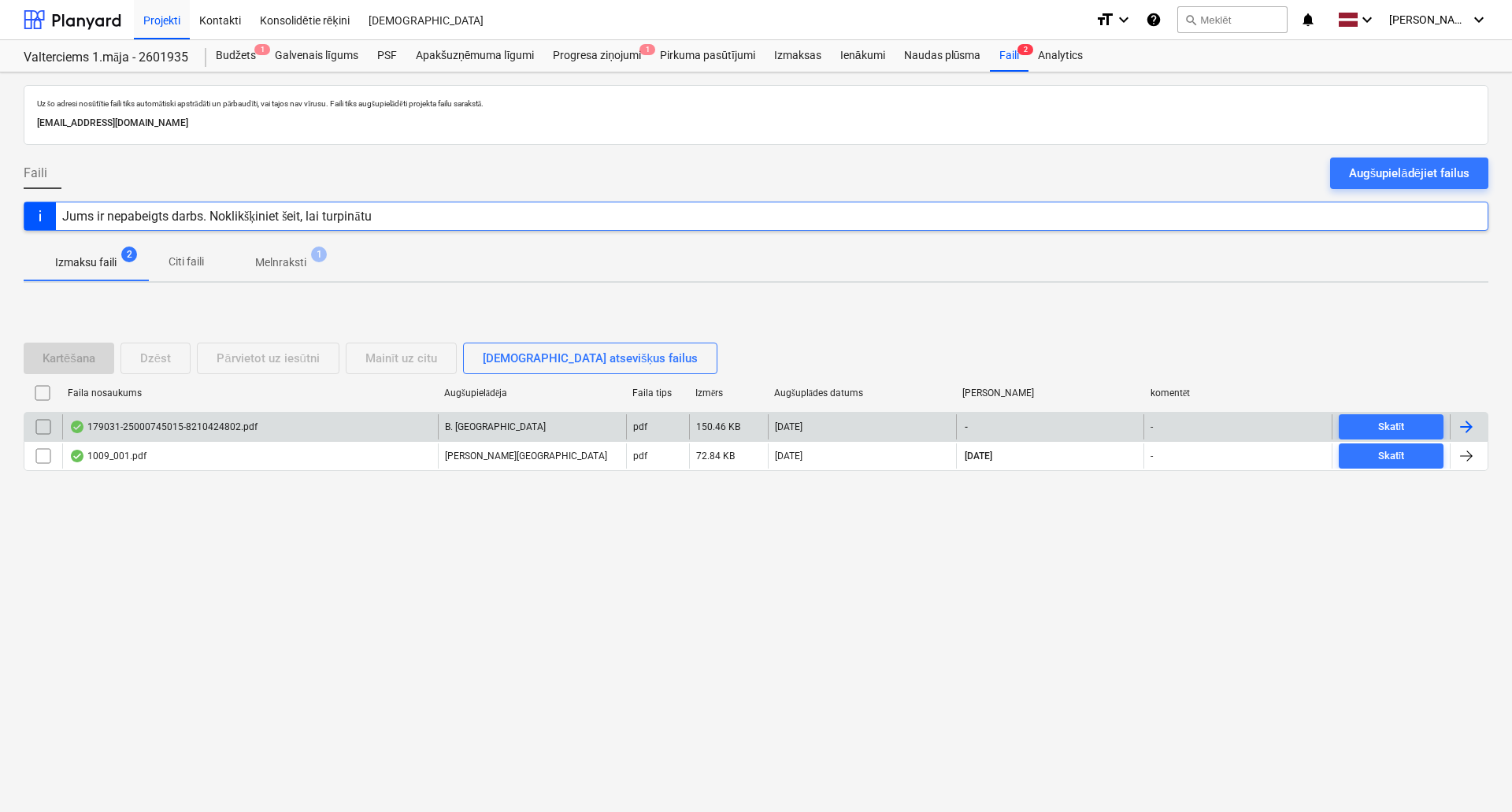
click at [223, 427] on div "179031-25000745015-8210424802.pdf" at bounding box center [163, 427] width 188 height 13
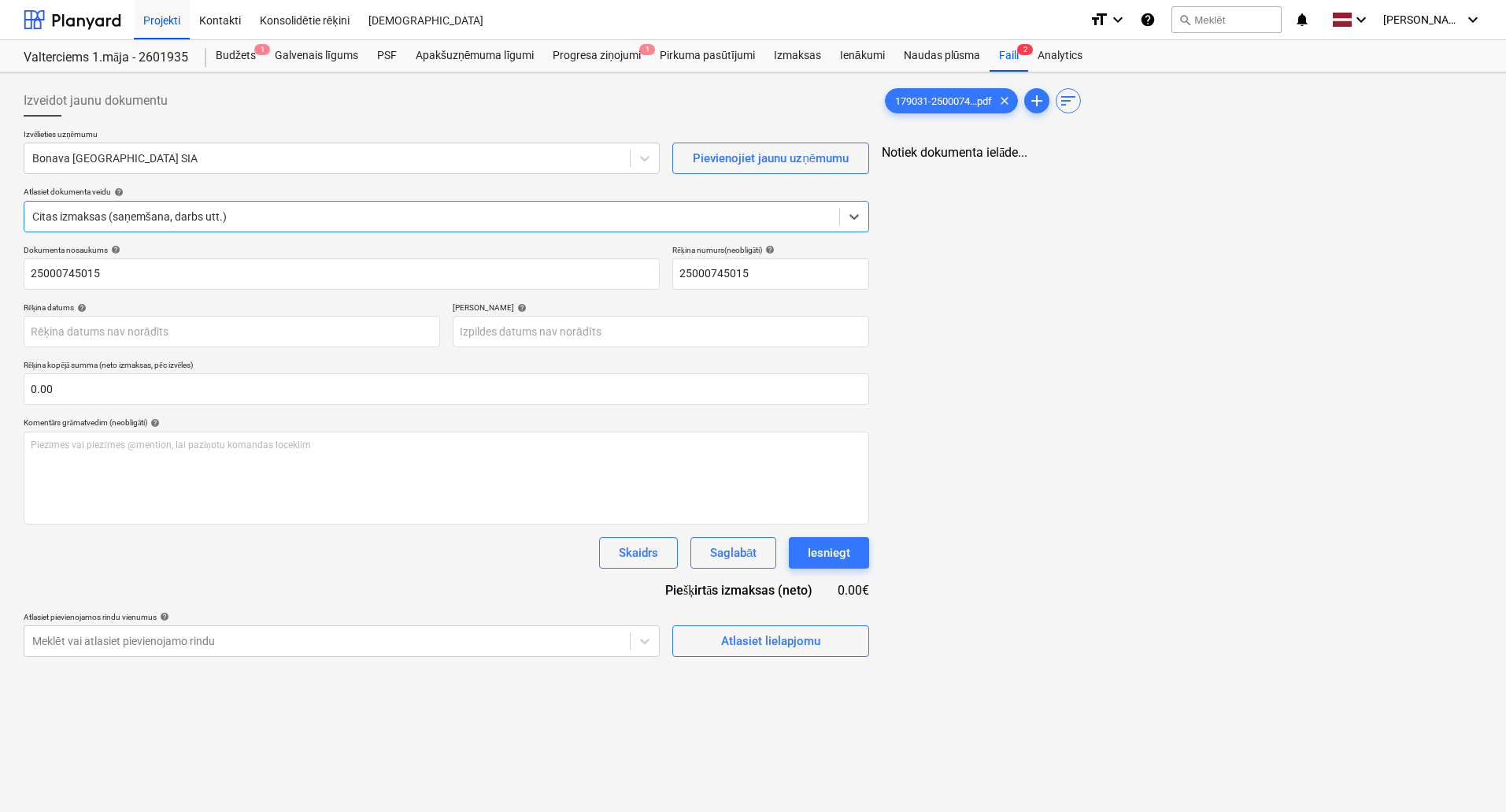
type input "25000745015"
click at [880, 421] on div "179031-2500074...pdf clear add sort < 1 > zoom_in zoom_out chat 0 save_alt" at bounding box center [1181, 521] width 613 height 884
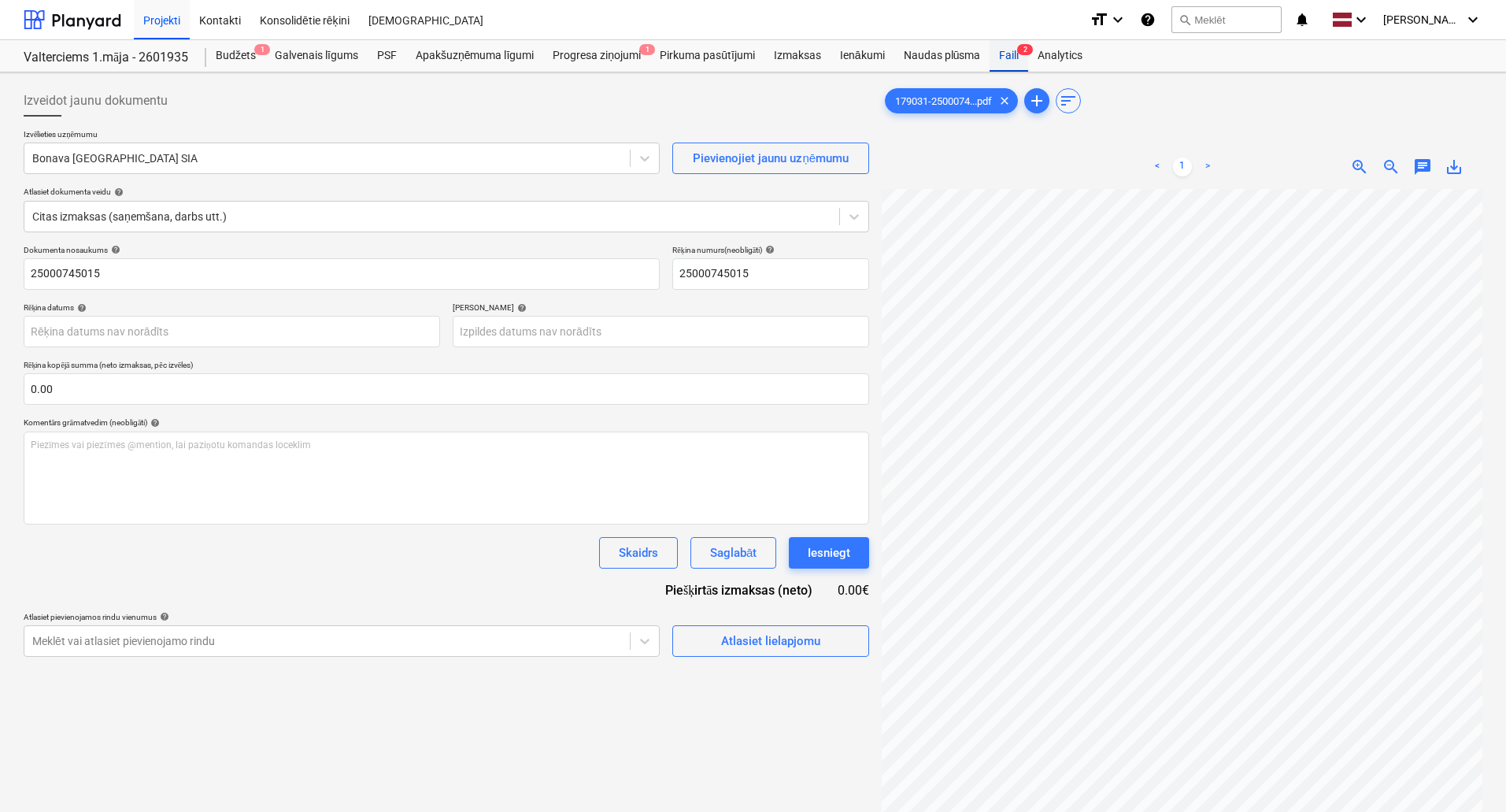
click at [1020, 54] on span "2" at bounding box center [1025, 49] width 16 height 11
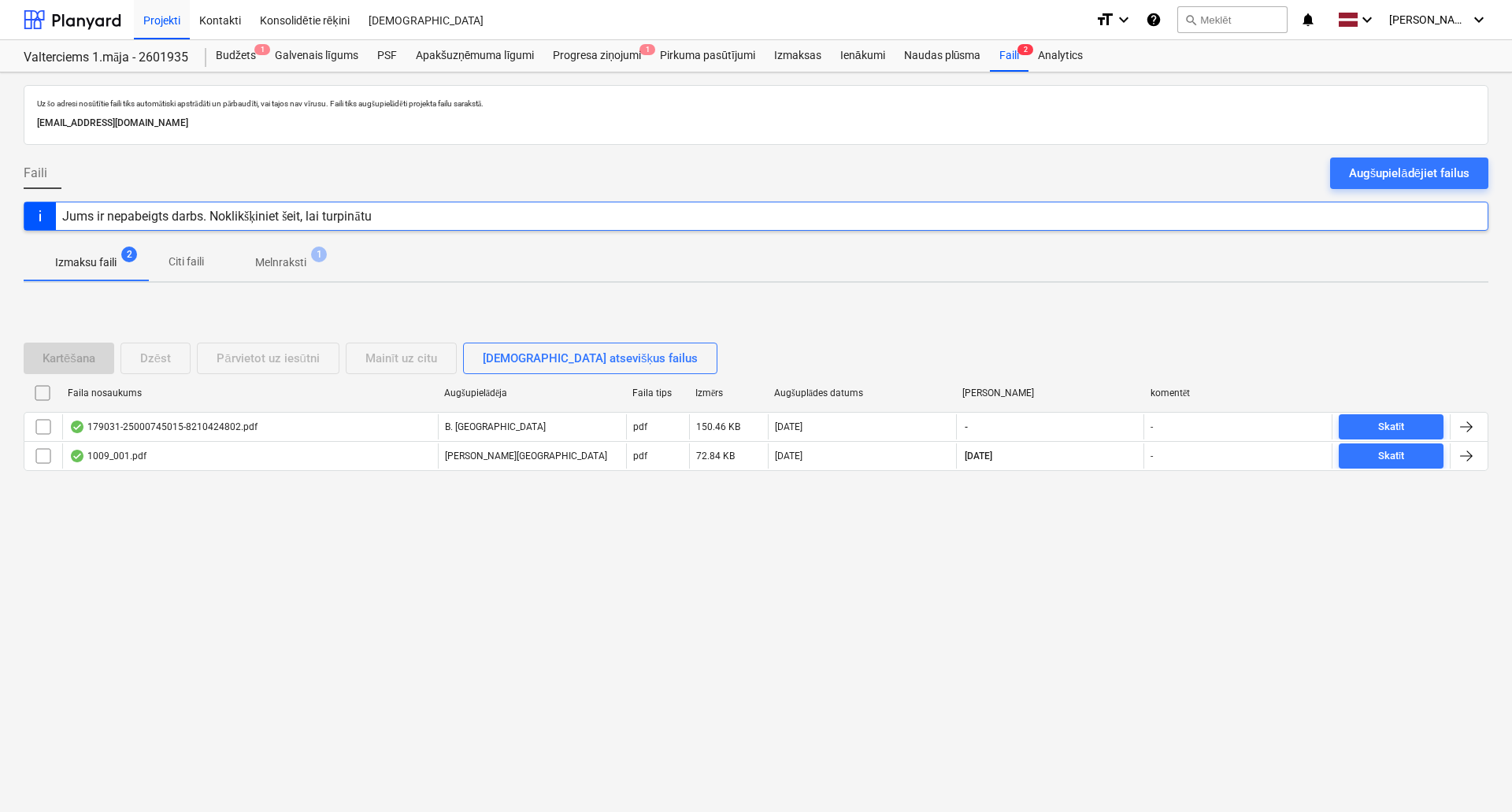
click at [429, 266] on div "Izmaksu faili 2 Citi faili Melnraksti 1" at bounding box center [756, 262] width 1465 height 38
